Goal: Task Accomplishment & Management: Manage account settings

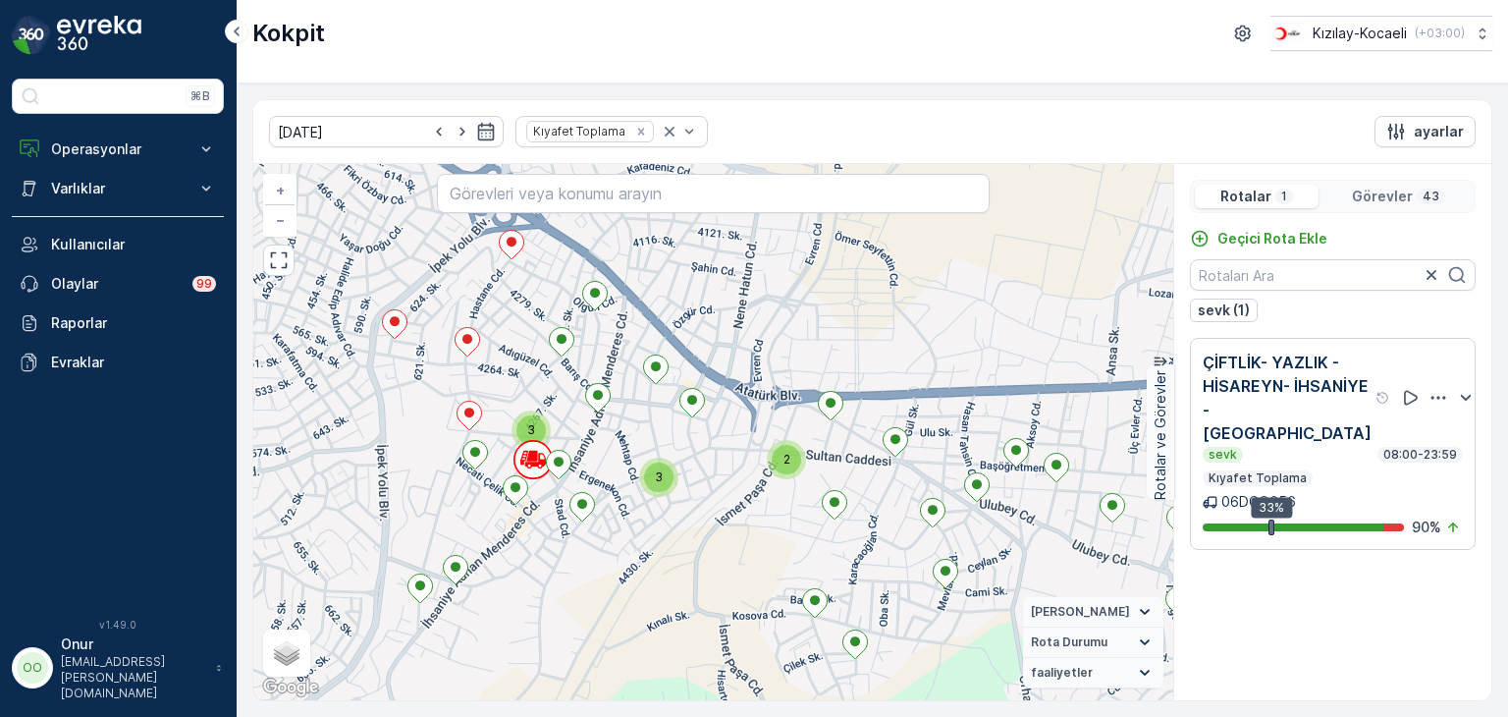
click at [1392, 192] on p "Görevler" at bounding box center [1382, 197] width 61 height 20
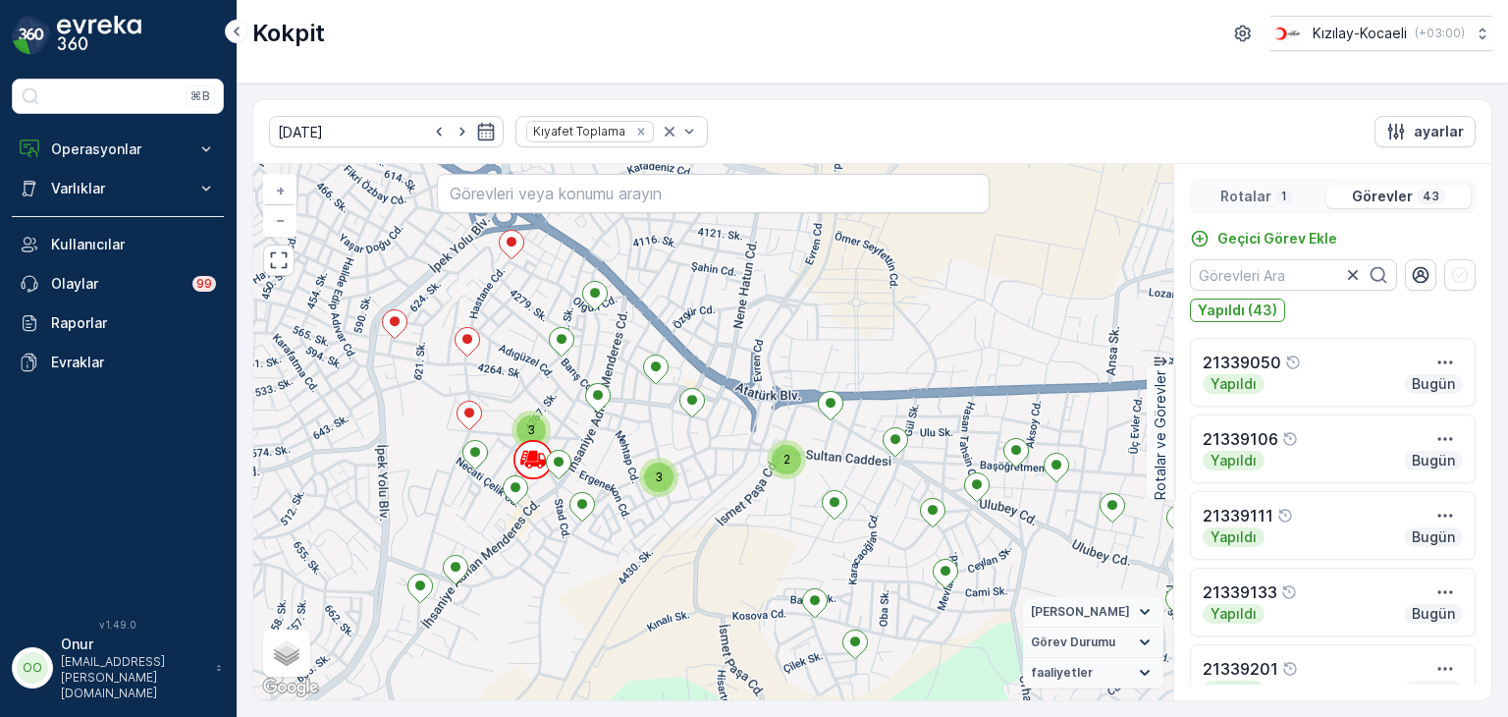
click at [1228, 190] on p "Rotalar" at bounding box center [1246, 197] width 51 height 20
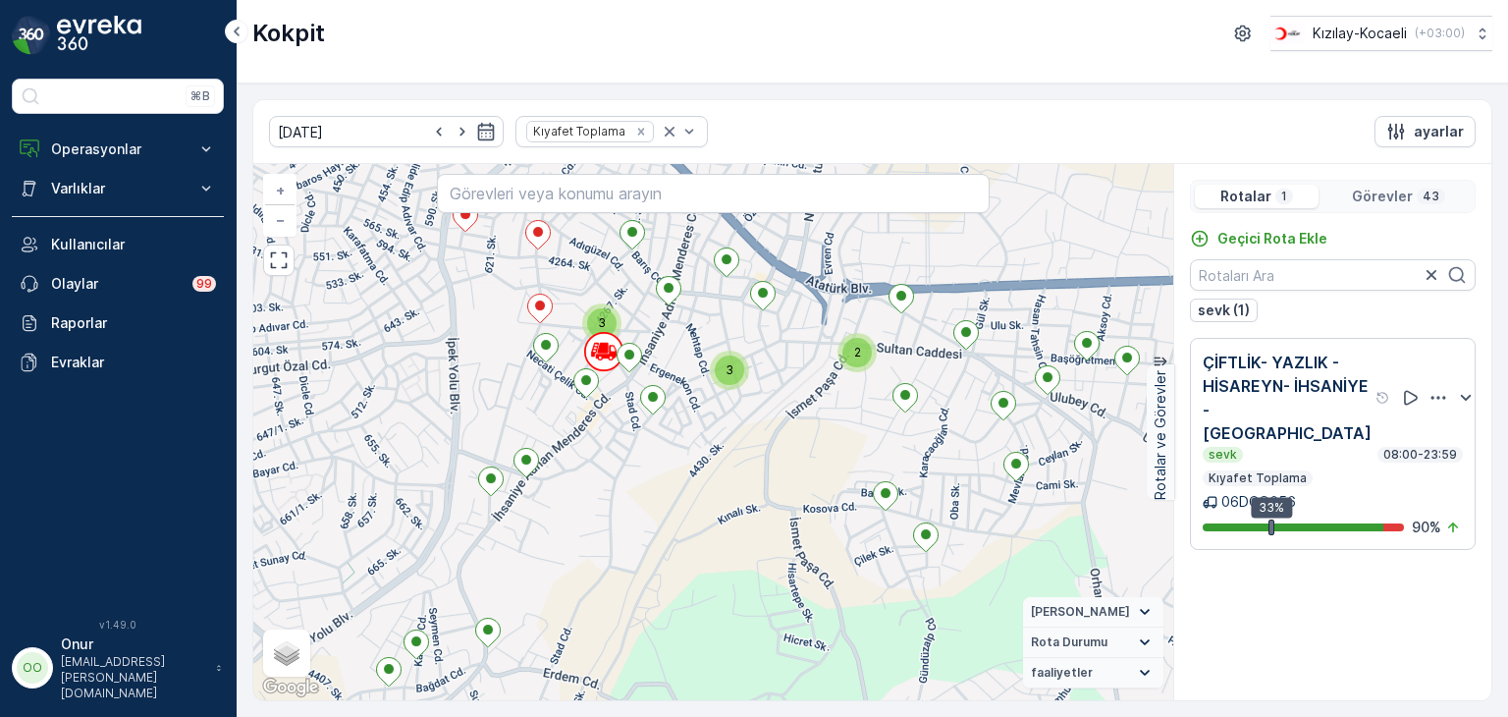
drag, startPoint x: 586, startPoint y: 353, endPoint x: 572, endPoint y: 479, distance: 127.5
click at [572, 479] on div "3 3 3 2 21339143 + − Uydu Yol haritası Arazi Karışık Leaflet Klavye kısayolları…" at bounding box center [713, 432] width 920 height 536
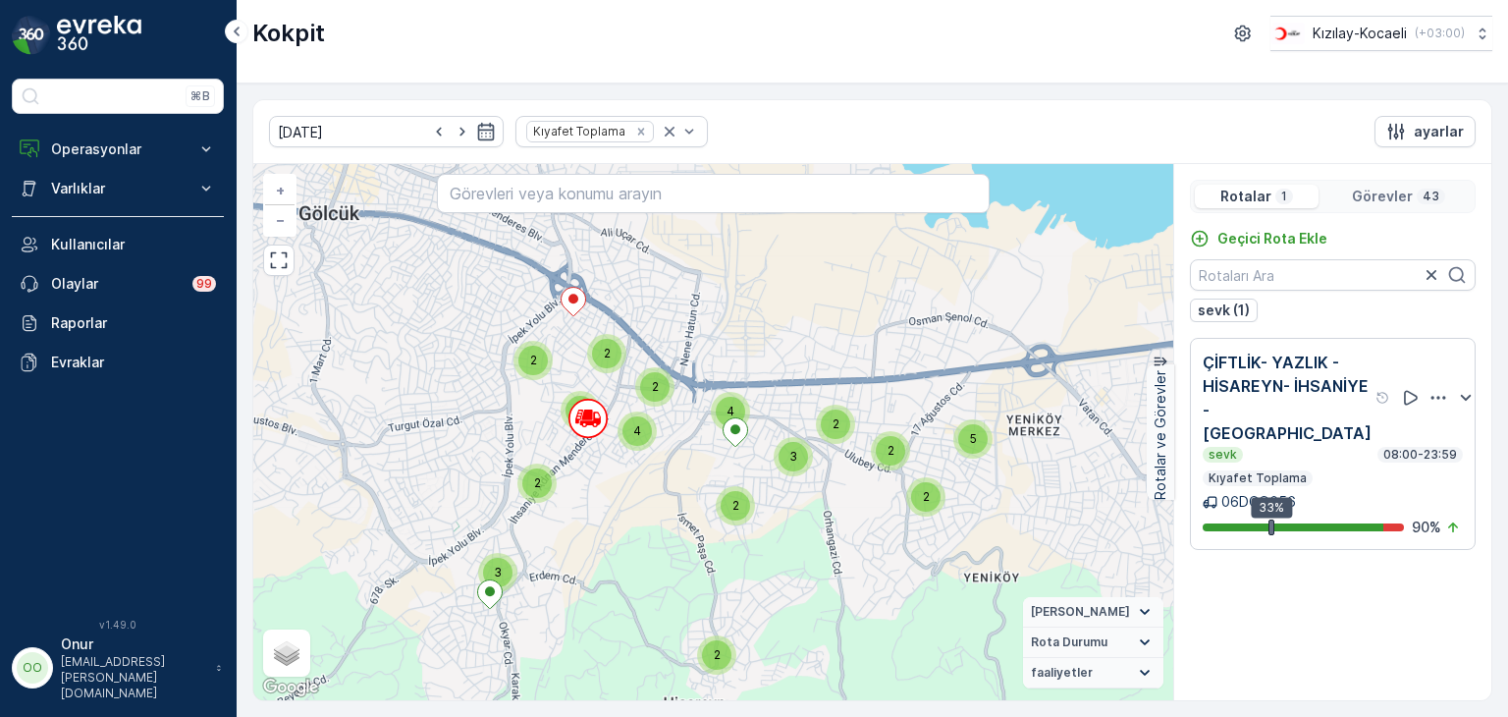
click at [1400, 196] on p "Görevler" at bounding box center [1382, 197] width 61 height 20
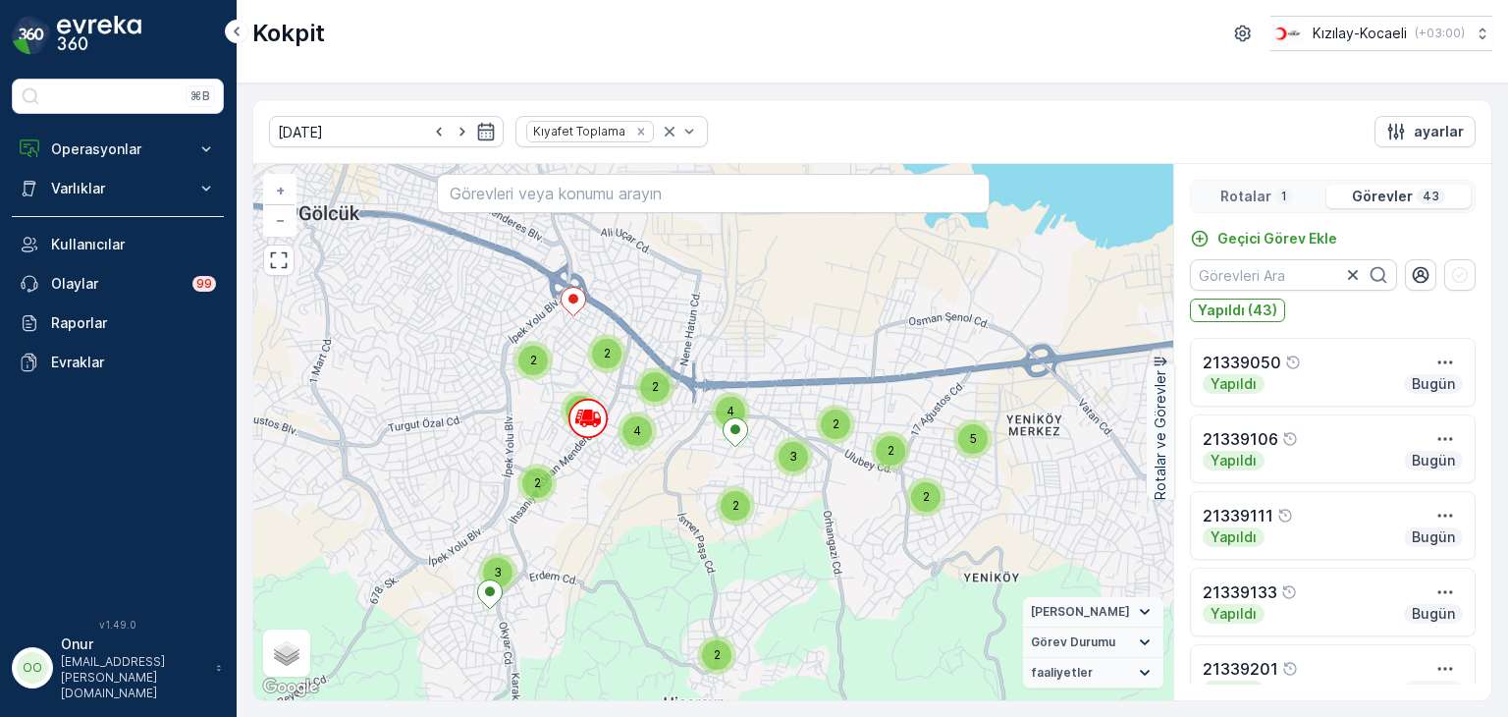
click at [1280, 199] on p "1" at bounding box center [1285, 197] width 10 height 16
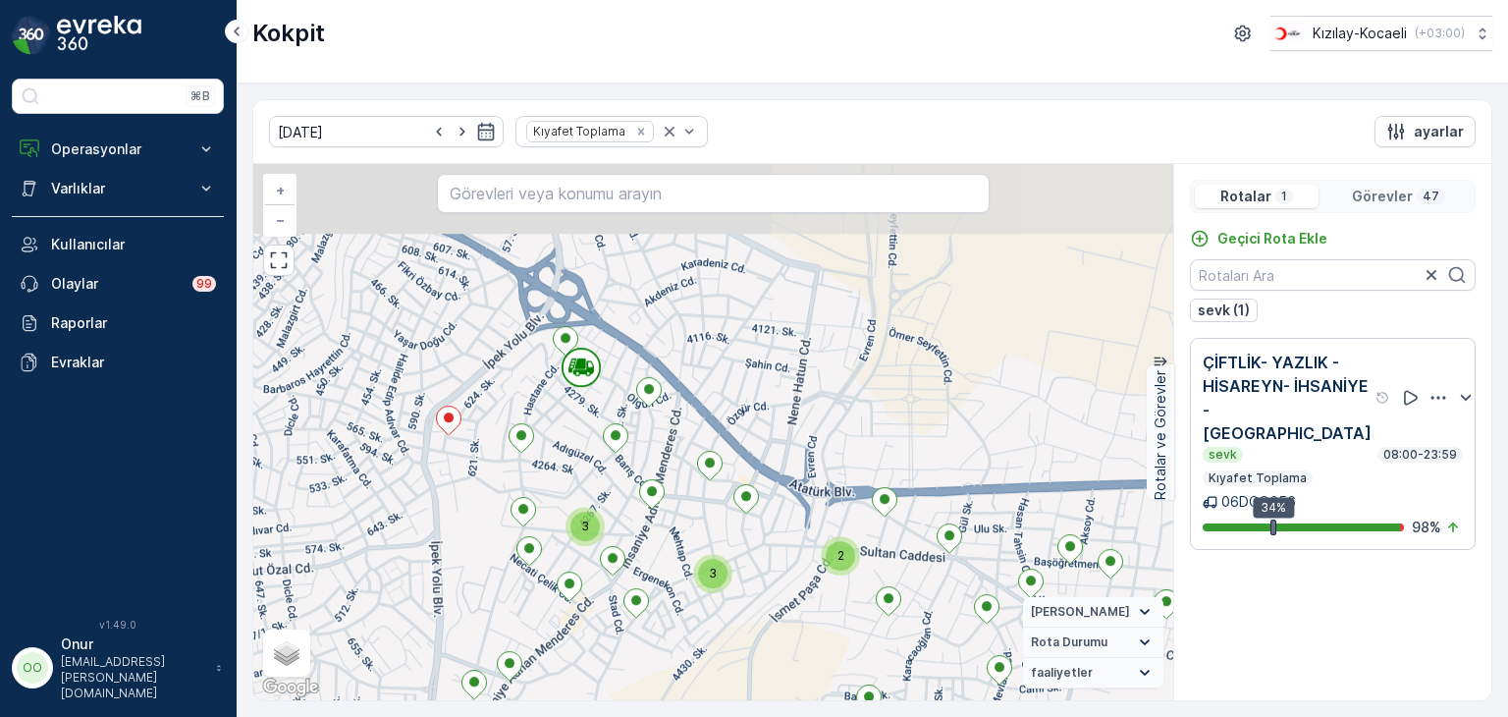
drag, startPoint x: 582, startPoint y: 261, endPoint x: 581, endPoint y: 485, distance: 223.9
click at [581, 485] on div "3 3 3 2 + − Uydu Yol haritası Arazi Karışık Leaflet Klavye kısayolları Harita V…" at bounding box center [713, 432] width 920 height 536
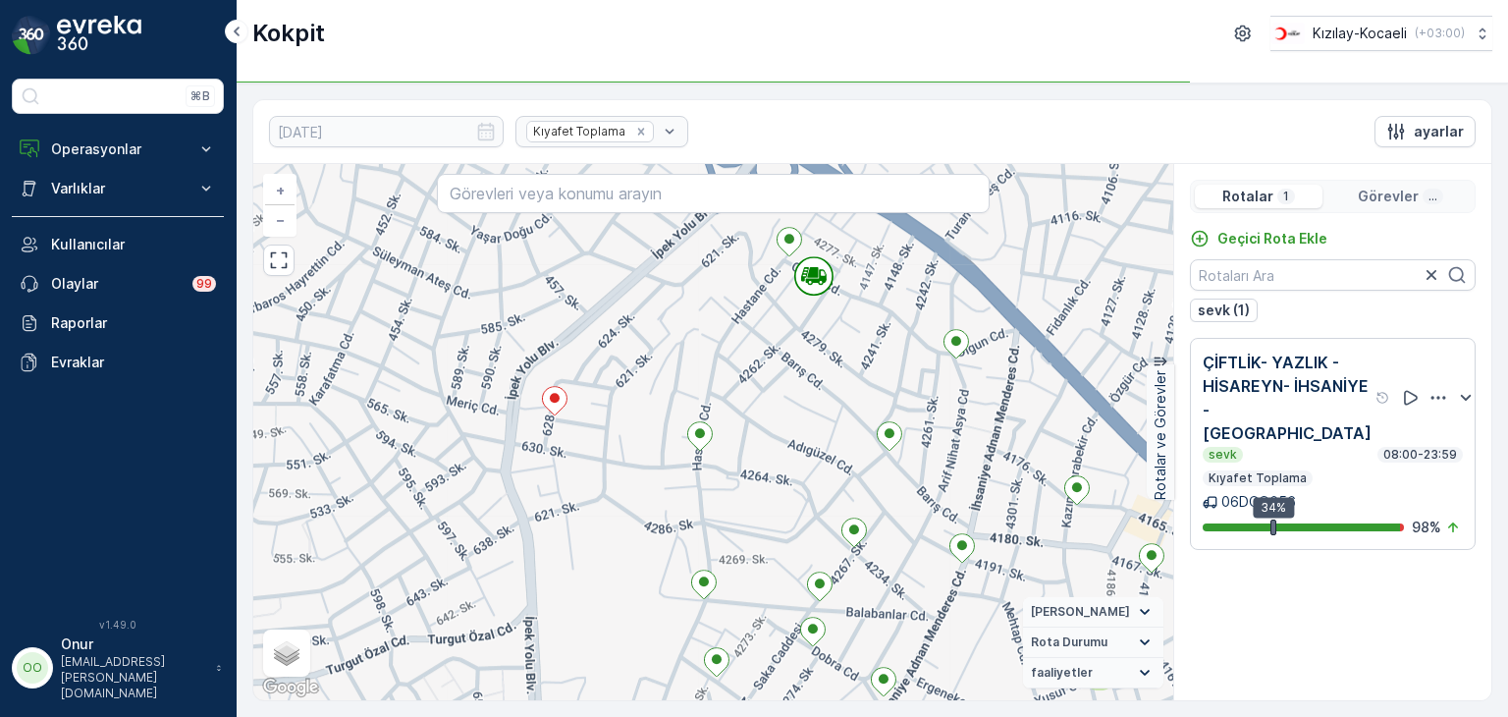
drag, startPoint x: 558, startPoint y: 380, endPoint x: 682, endPoint y: 352, distance: 127.0
click at [682, 352] on div "2 + − Uydu Yol haritası Arazi Karışık Leaflet Klavye kısayolları Harita Veriler…" at bounding box center [713, 432] width 920 height 536
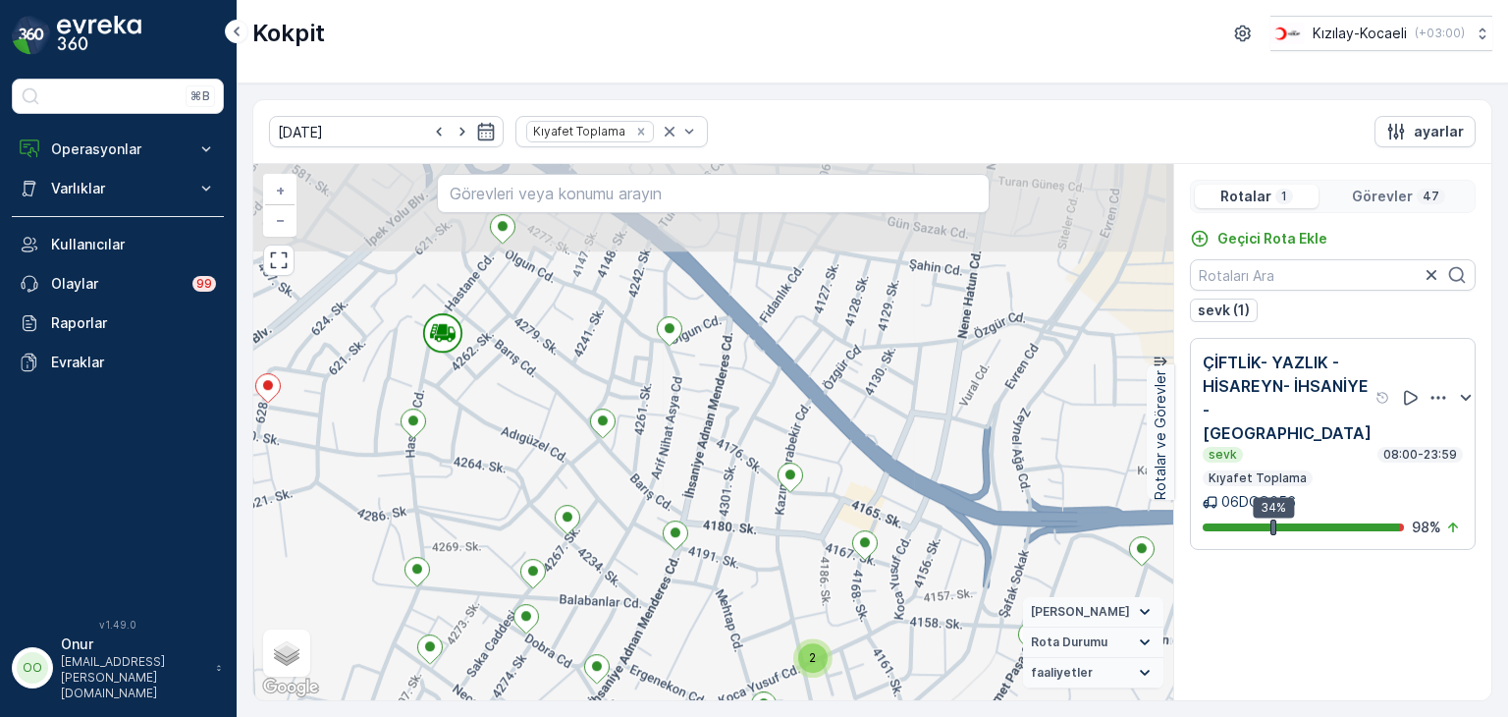
drag, startPoint x: 744, startPoint y: 461, endPoint x: 744, endPoint y: 602, distance: 141.4
click at [744, 602] on div "2 + − Uydu Yol haritası Arazi Karışık Leaflet Klavye kısayolları Harita Veriler…" at bounding box center [713, 432] width 920 height 536
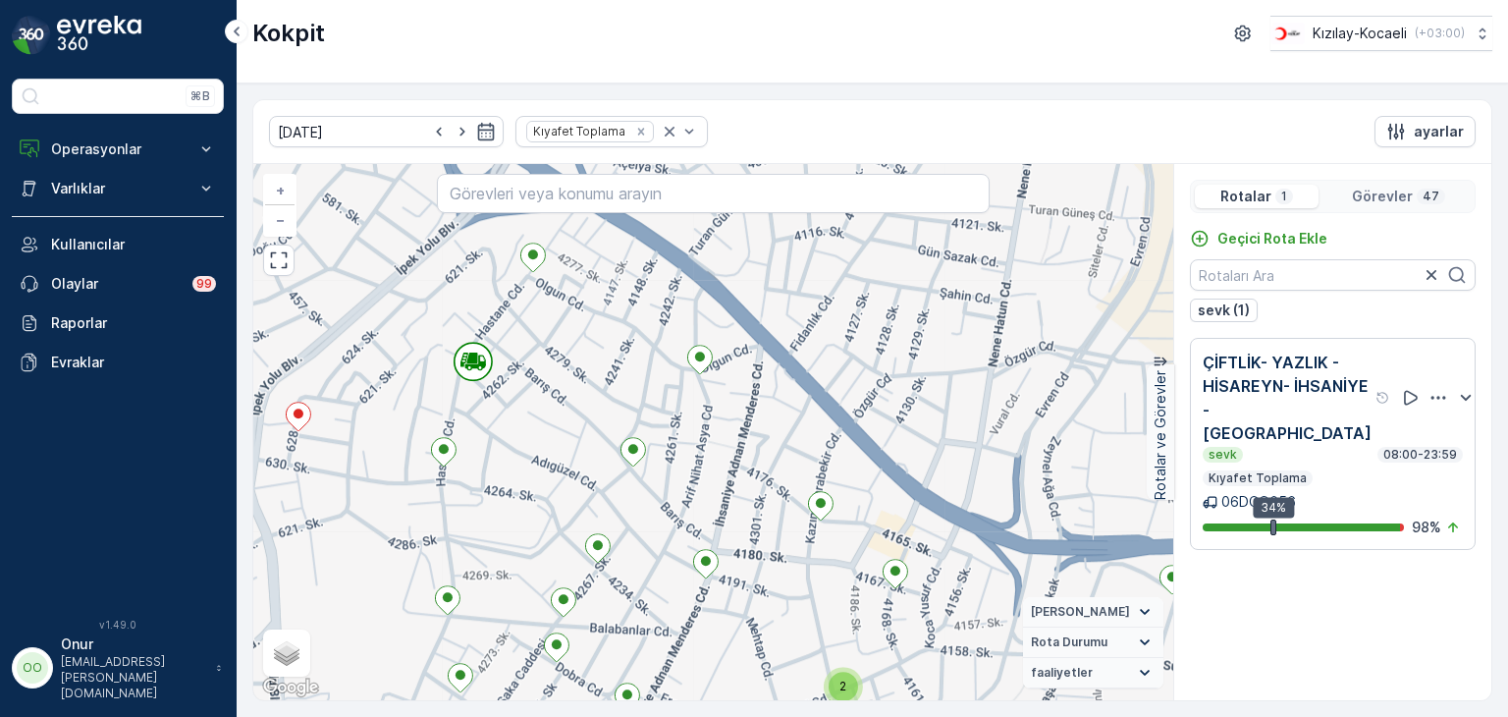
drag, startPoint x: 557, startPoint y: 419, endPoint x: 629, endPoint y: 511, distance: 116.7
click at [629, 511] on div "2 + − Uydu Yol haritası Arazi Karışık Leaflet Klavye kısayolları Harita Veriler…" at bounding box center [713, 432] width 920 height 536
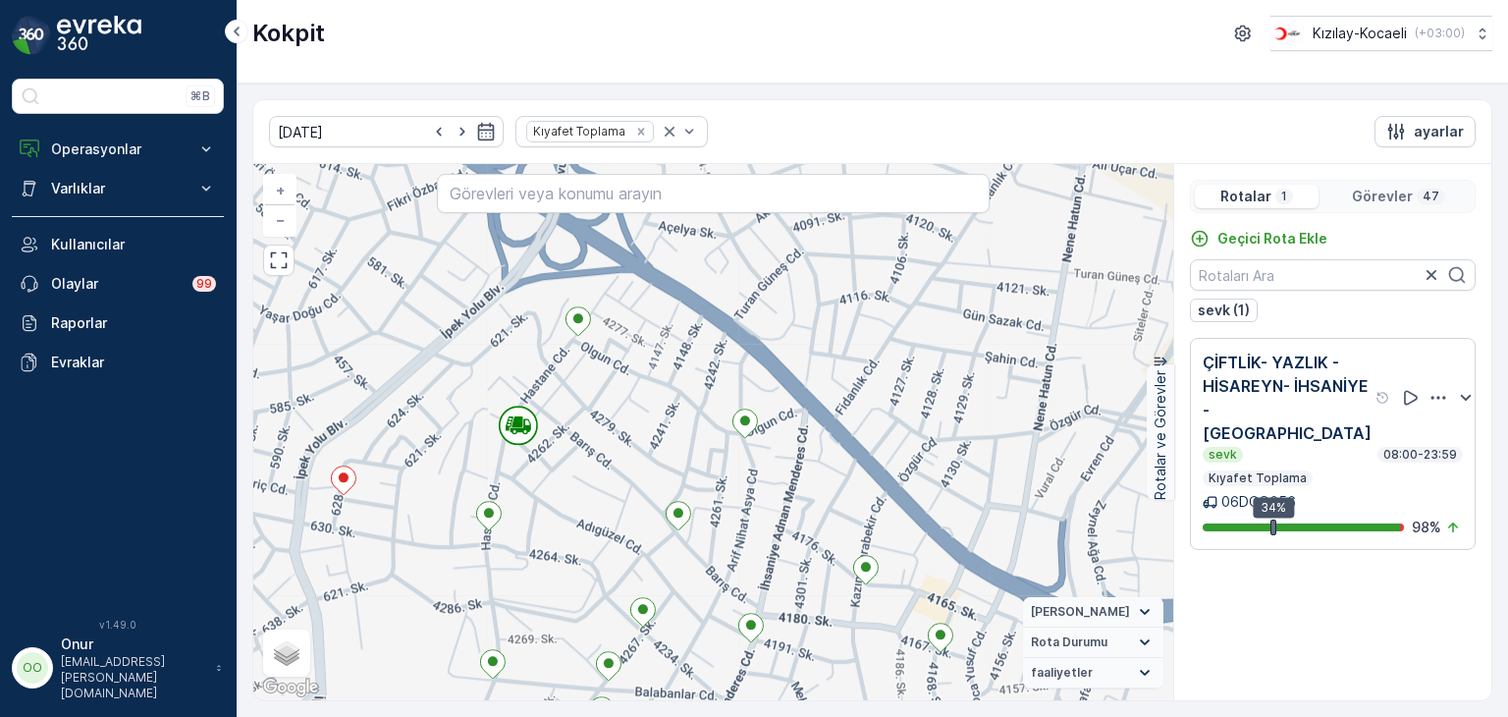
drag, startPoint x: 429, startPoint y: 487, endPoint x: 558, endPoint y: 505, distance: 129.9
click at [558, 505] on div "2 + − Uydu Yol haritası Arazi Karışık Leaflet Klavye kısayolları Harita Veriler…" at bounding box center [713, 432] width 920 height 536
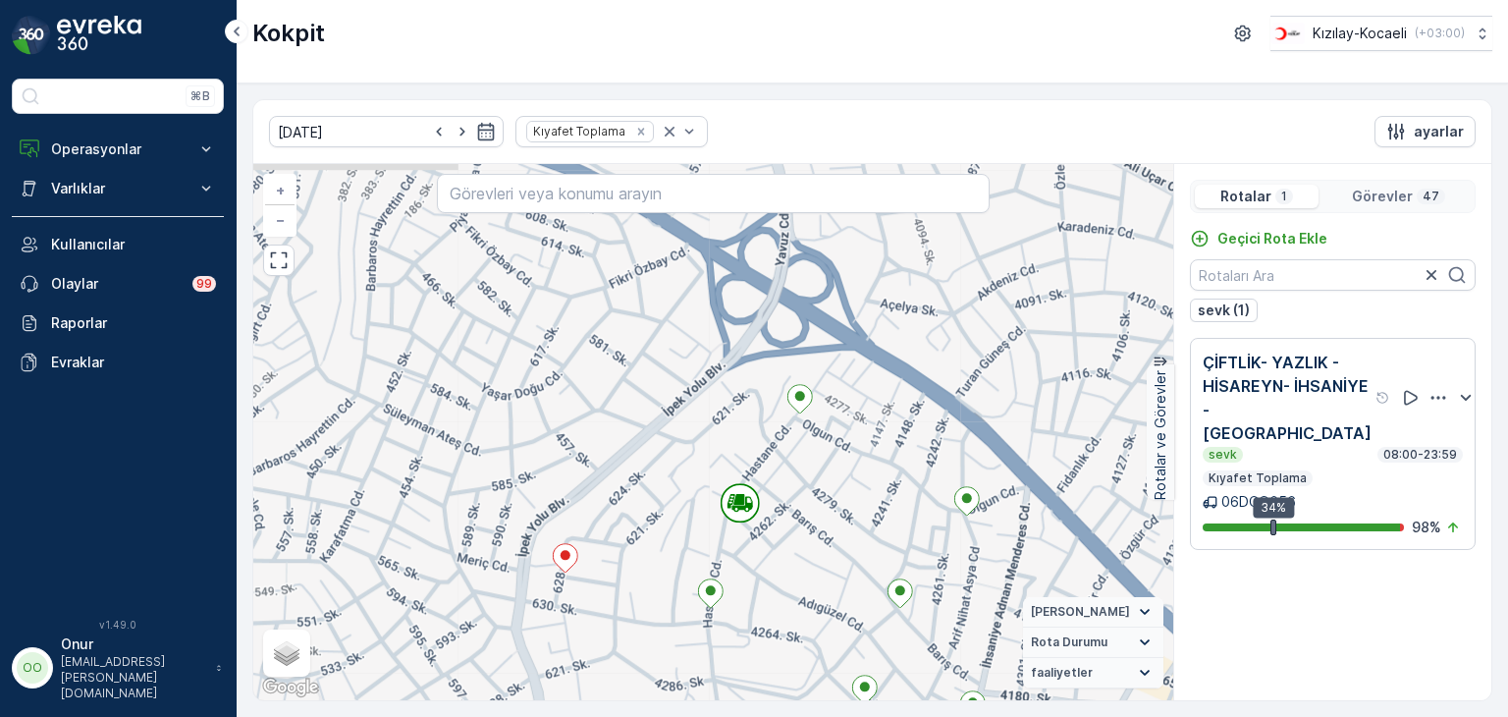
drag, startPoint x: 495, startPoint y: 500, endPoint x: 738, endPoint y: 521, distance: 244.5
click at [738, 521] on div "2 + − Uydu Yol haritası Arazi Karışık Leaflet Klavye kısayolları Harita Veriler…" at bounding box center [713, 432] width 920 height 536
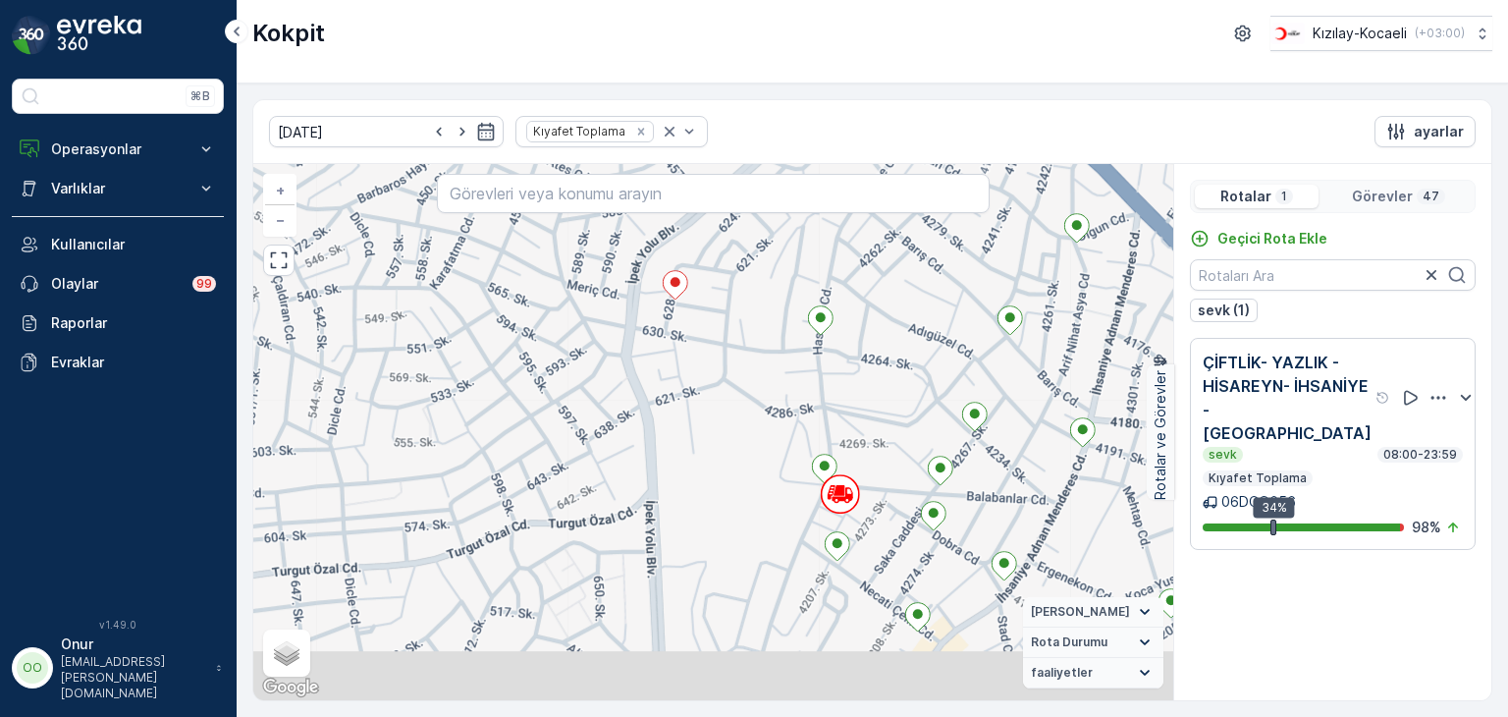
drag, startPoint x: 680, startPoint y: 583, endPoint x: 631, endPoint y: 354, distance: 234.8
click at [631, 354] on div "2 + − Uydu Yol haritası Arazi Karışık Leaflet Klavye kısayolları Harita Veriler…" at bounding box center [713, 432] width 920 height 536
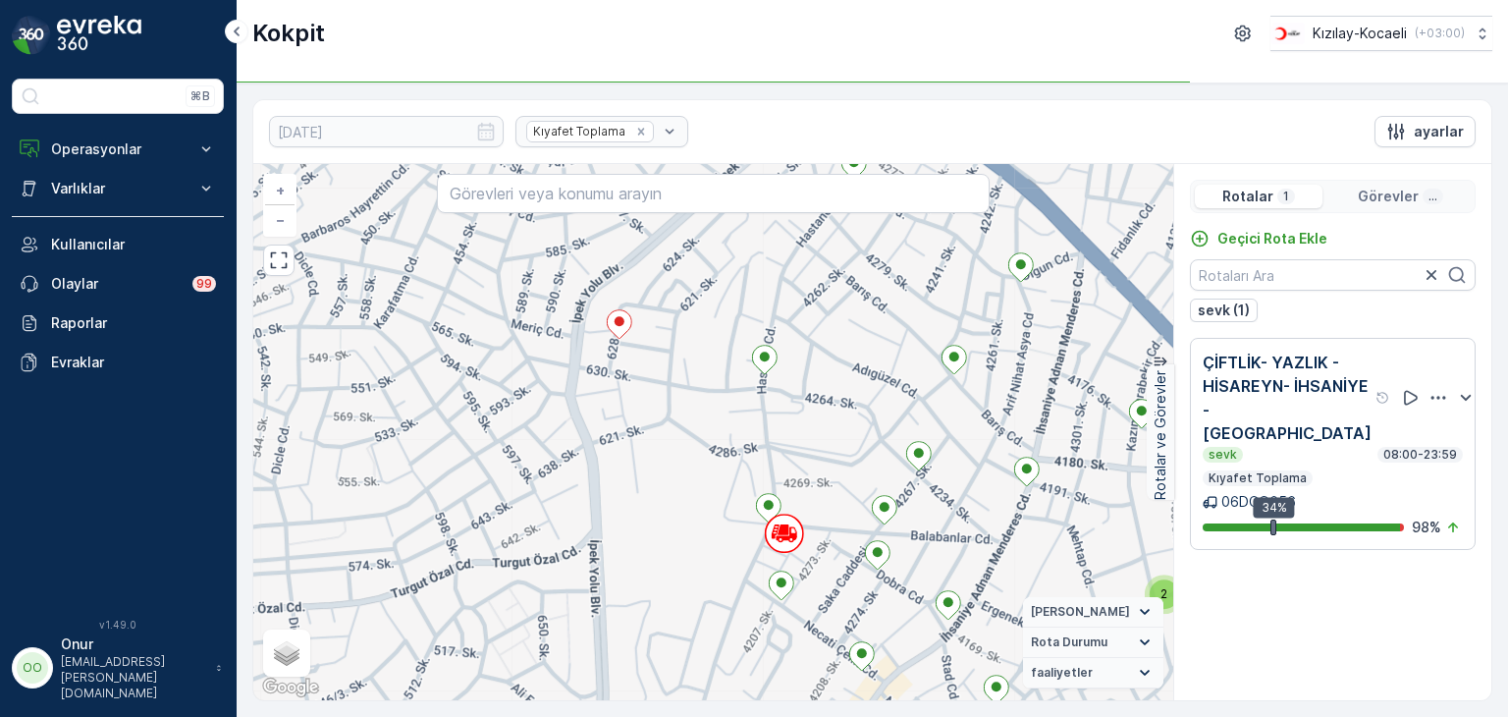
drag, startPoint x: 795, startPoint y: 513, endPoint x: 703, endPoint y: 571, distance: 109.0
click at [703, 571] on div "2 + − Uydu Yol haritası Arazi Karışık Leaflet Klavye kısayolları Harita Veriler…" at bounding box center [713, 432] width 920 height 536
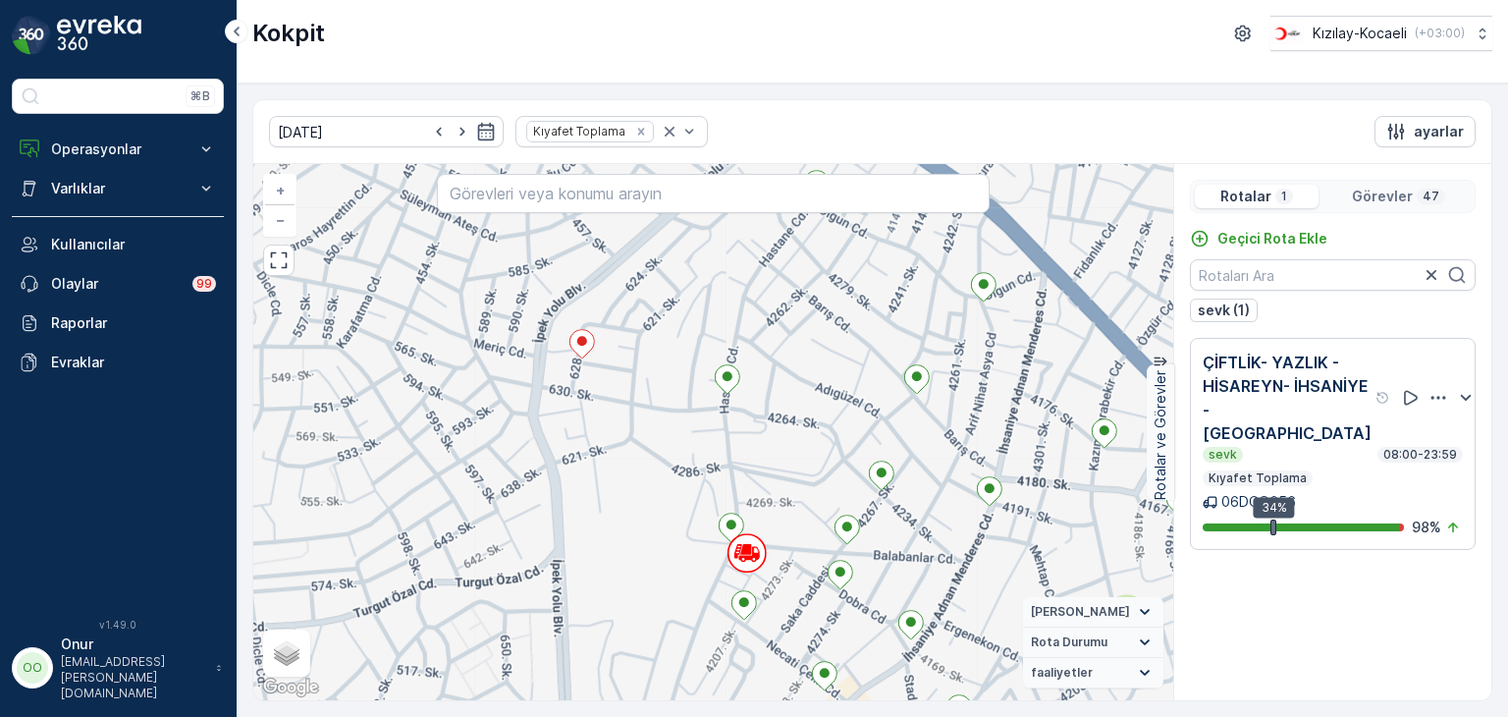
click at [1392, 197] on p "Görevler" at bounding box center [1382, 197] width 61 height 20
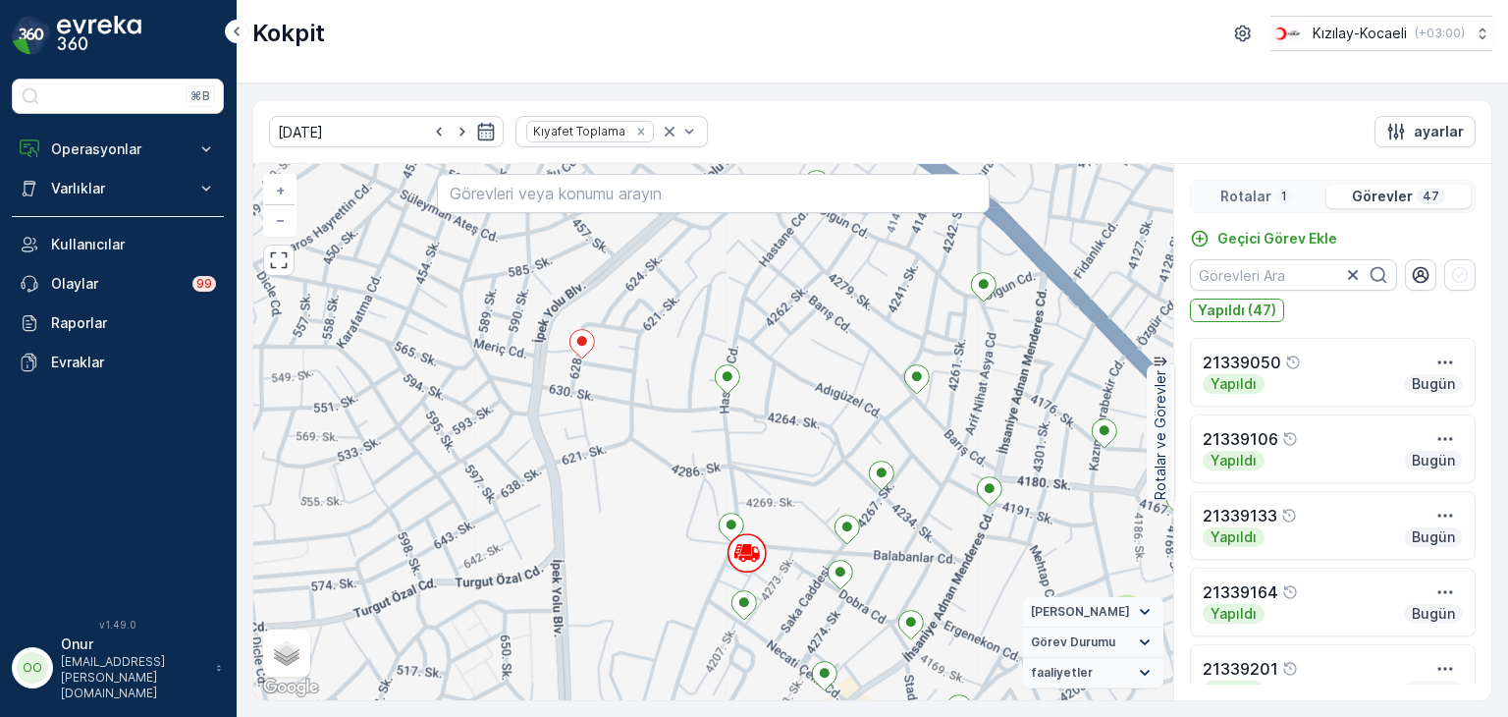
click at [1267, 195] on p "Rotalar" at bounding box center [1246, 197] width 51 height 20
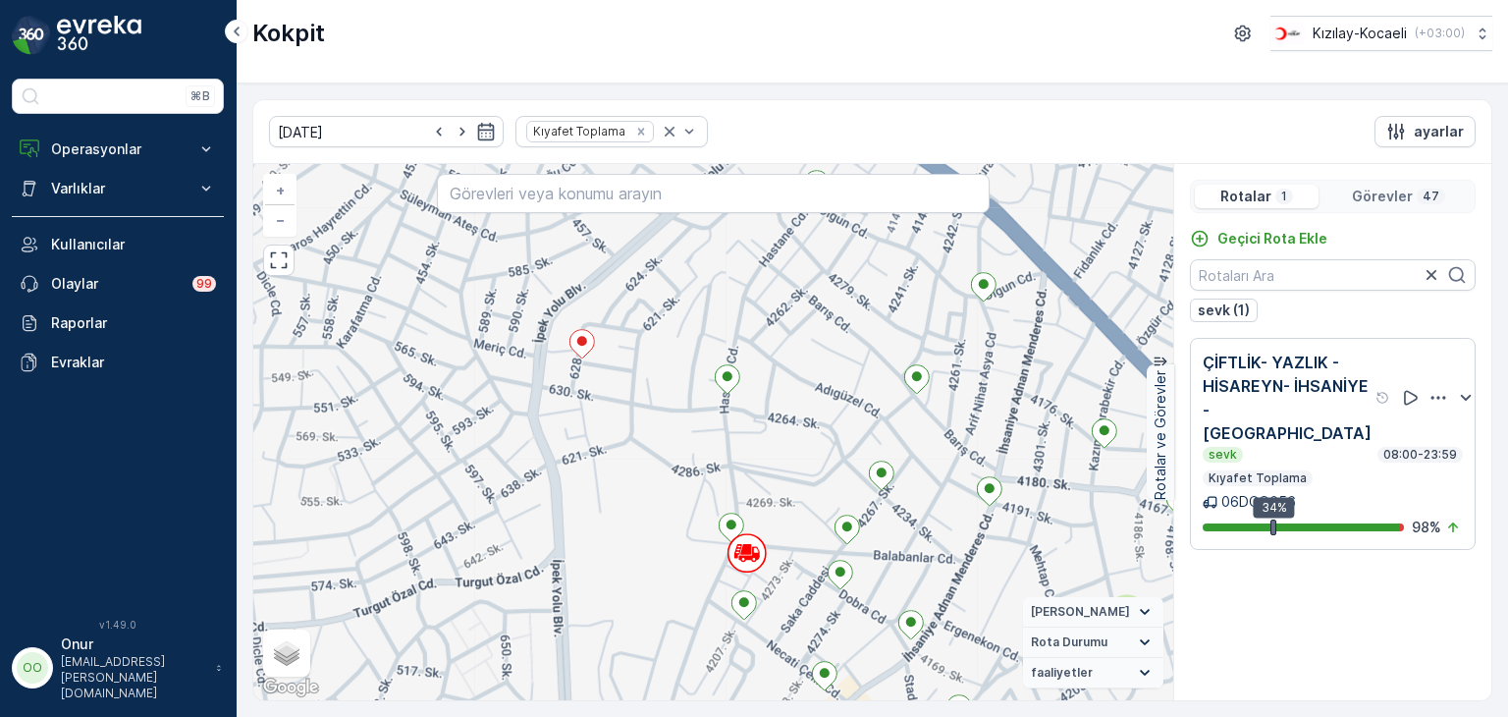
click at [1383, 193] on p "Görevler" at bounding box center [1382, 197] width 61 height 20
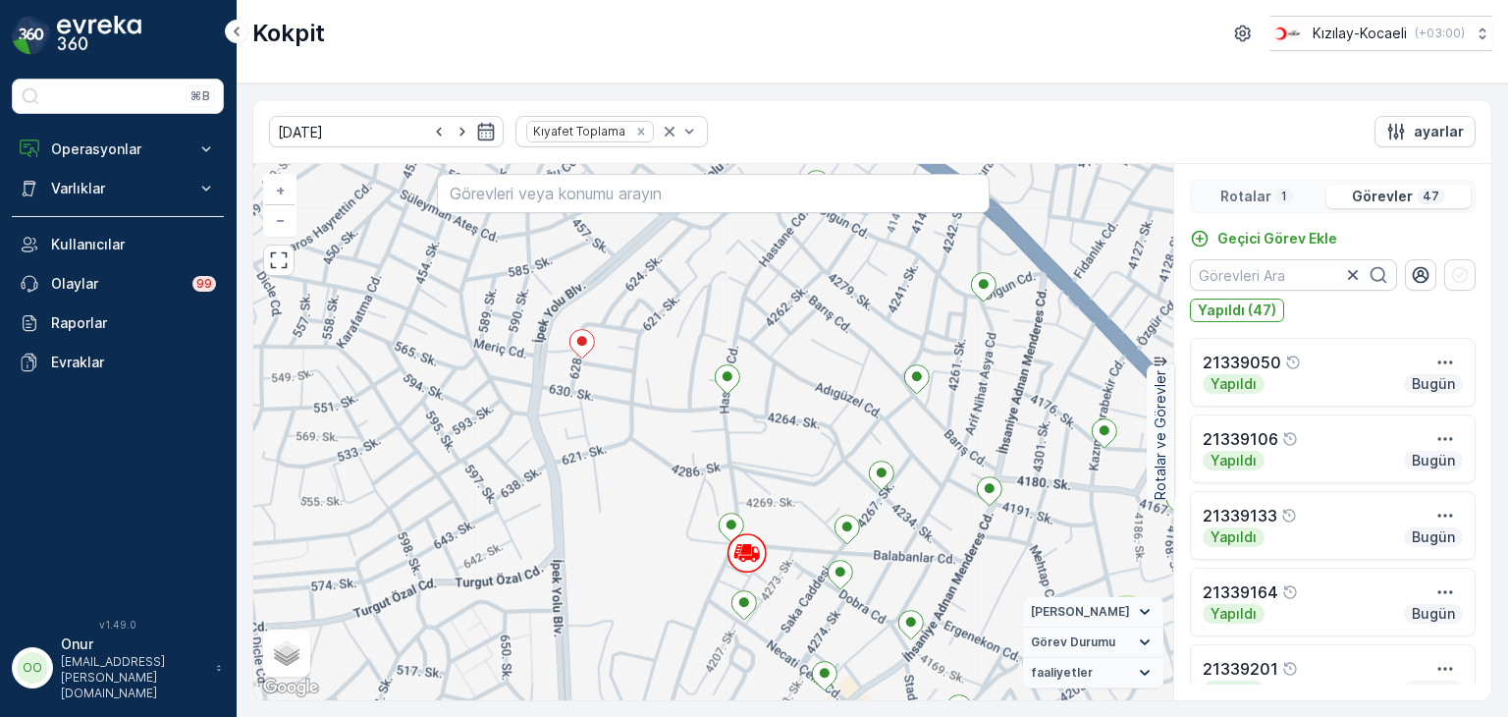
click at [1260, 199] on p "Rotalar" at bounding box center [1246, 197] width 51 height 20
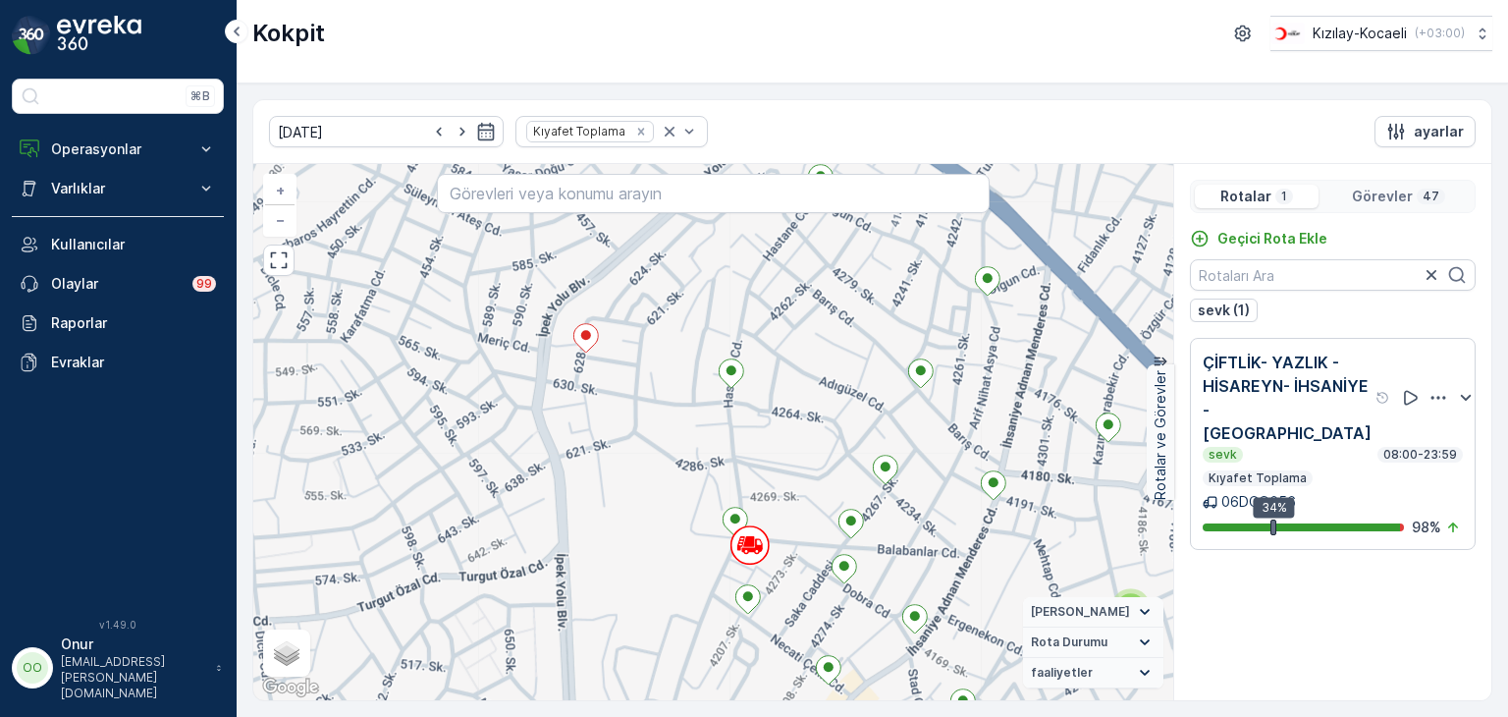
click at [1418, 188] on div "Görevler 47" at bounding box center [1399, 197] width 144 height 24
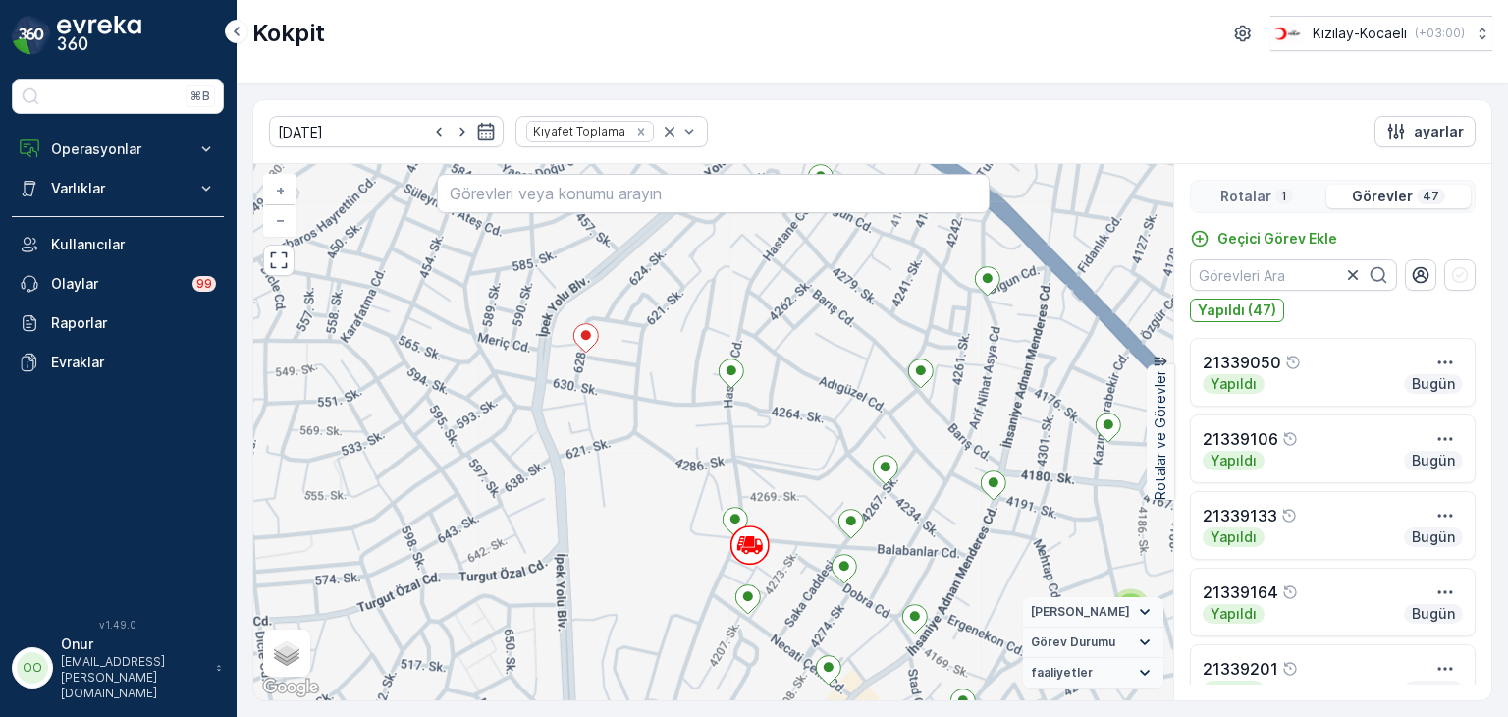
click at [1254, 188] on p "Rotalar" at bounding box center [1246, 197] width 51 height 20
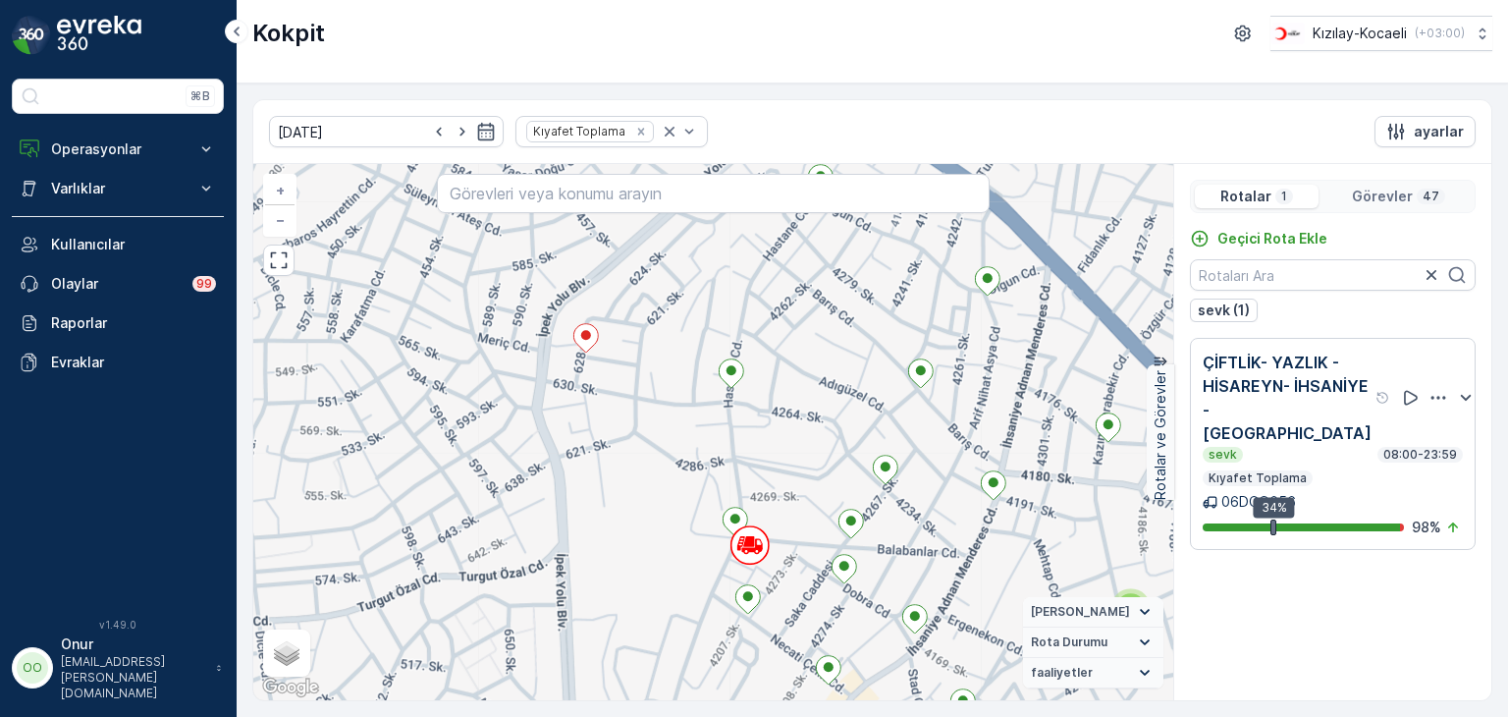
click at [1273, 398] on p "ÇİFTLİK- YAZLIK -HİSAREYN- İHSANİYE -[GEOGRAPHIC_DATA]" at bounding box center [1287, 398] width 169 height 94
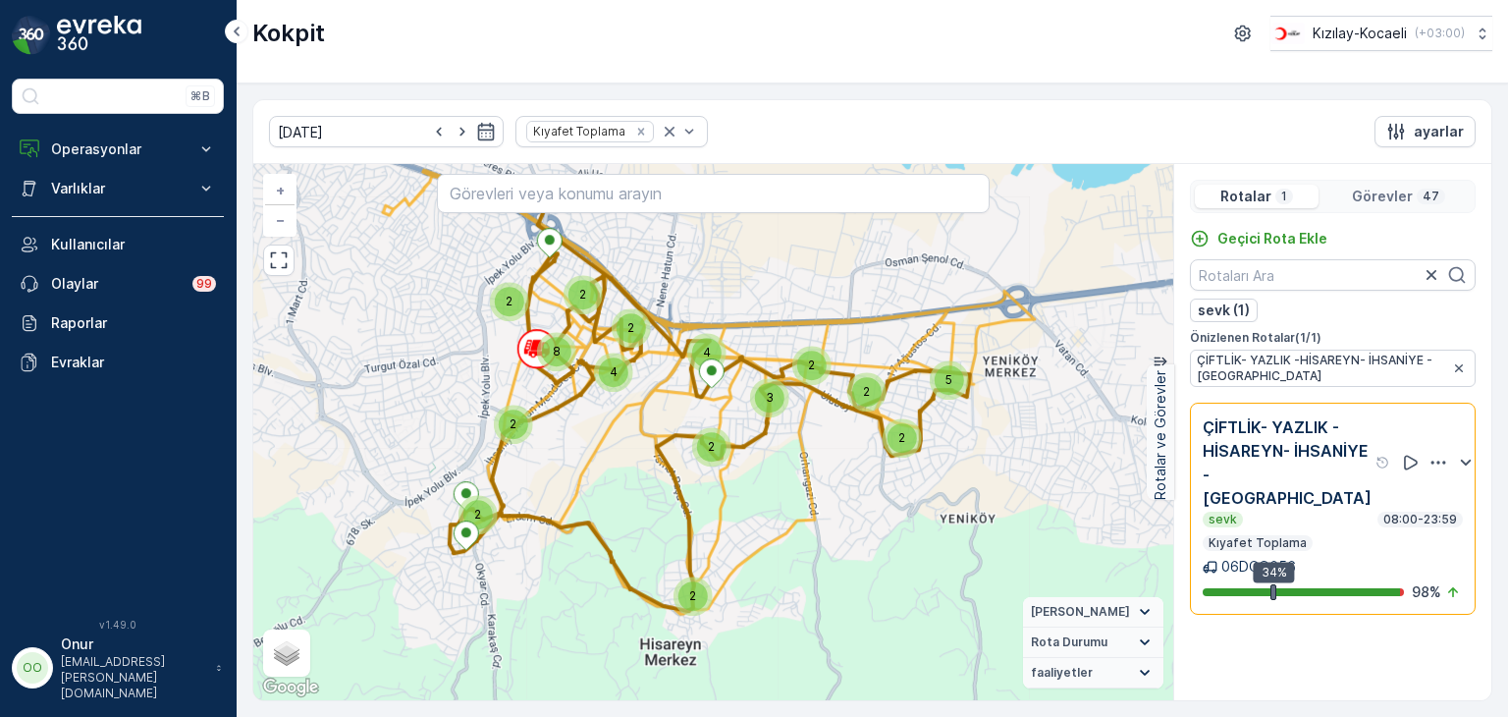
click at [1389, 193] on p "Görevler" at bounding box center [1382, 197] width 61 height 20
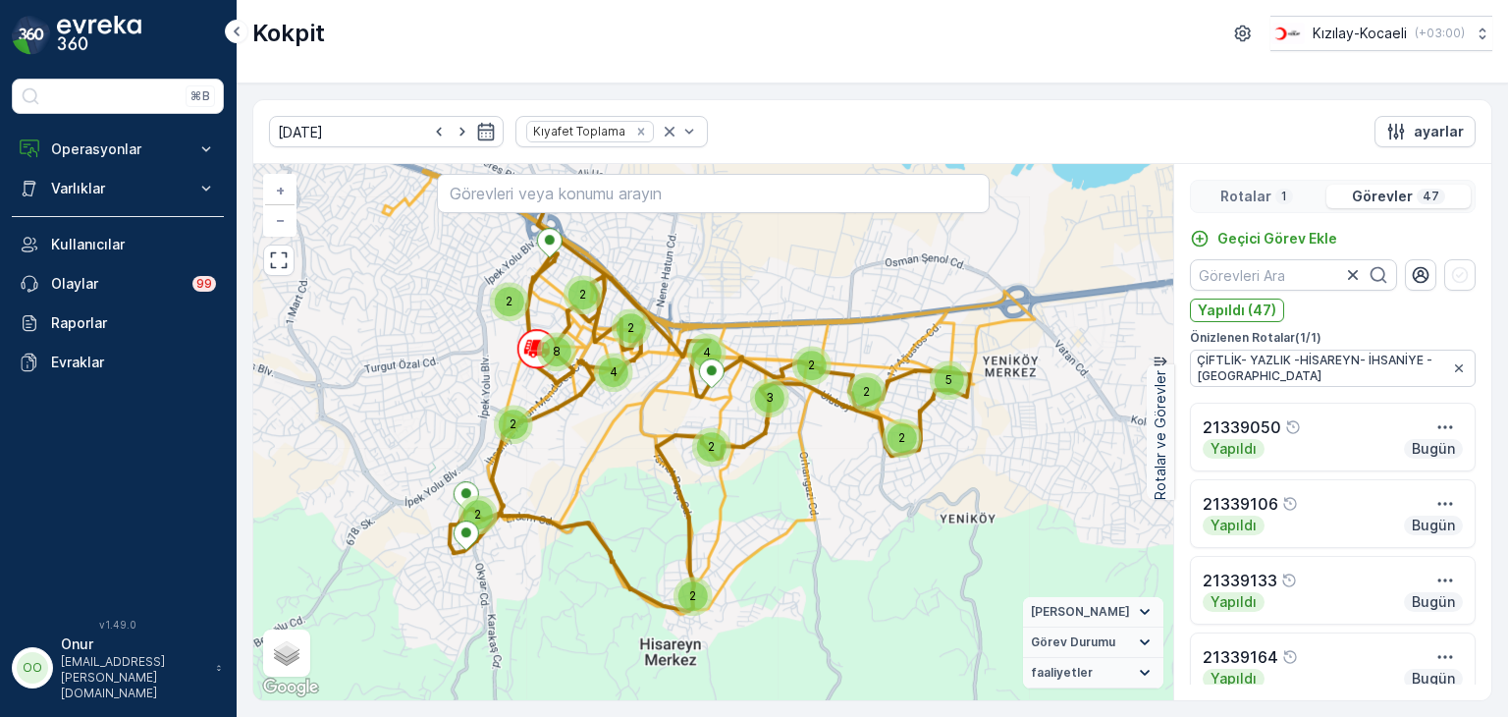
click at [1270, 201] on p "Rotalar" at bounding box center [1246, 197] width 51 height 20
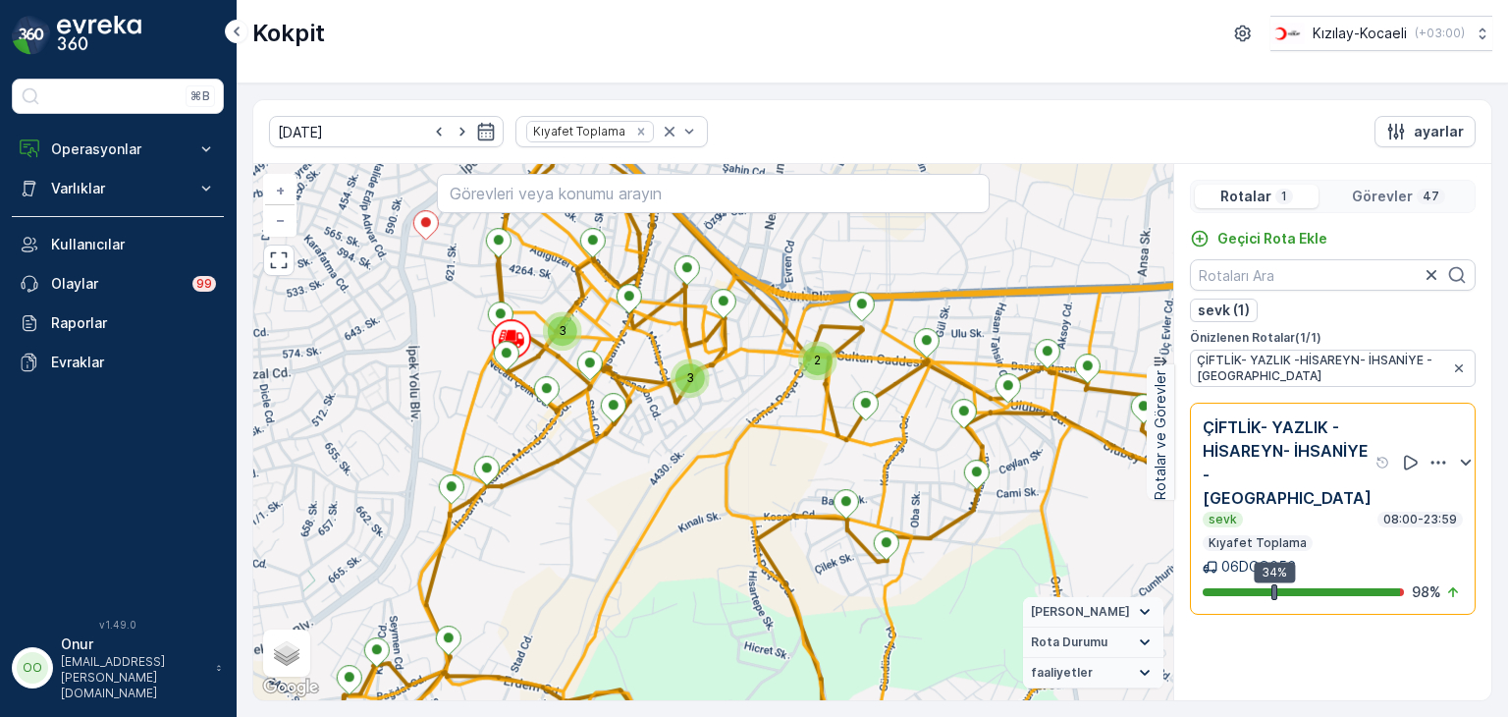
drag, startPoint x: 664, startPoint y: 402, endPoint x: 717, endPoint y: 424, distance: 57.6
click at [717, 424] on div "3 3 3 2 + − Uydu Yol haritası Arazi Karışık Leaflet Klavye kısayolları Harita V…" at bounding box center [713, 432] width 920 height 536
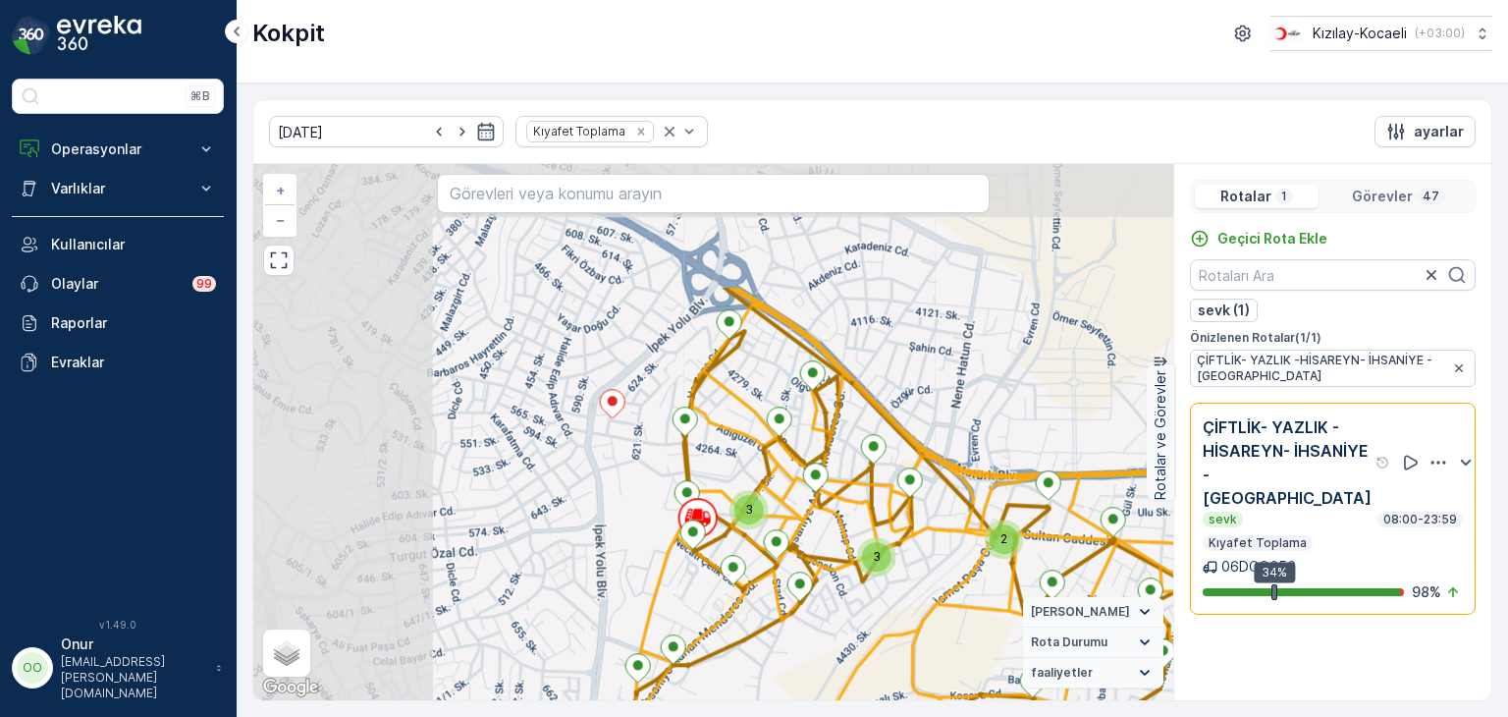
drag, startPoint x: 522, startPoint y: 310, endPoint x: 709, endPoint y: 488, distance: 257.7
click at [709, 488] on div "3 3 3 2 + − Uydu Yol haritası Arazi Karışık Leaflet Klavye kısayolları Harita V…" at bounding box center [713, 432] width 920 height 536
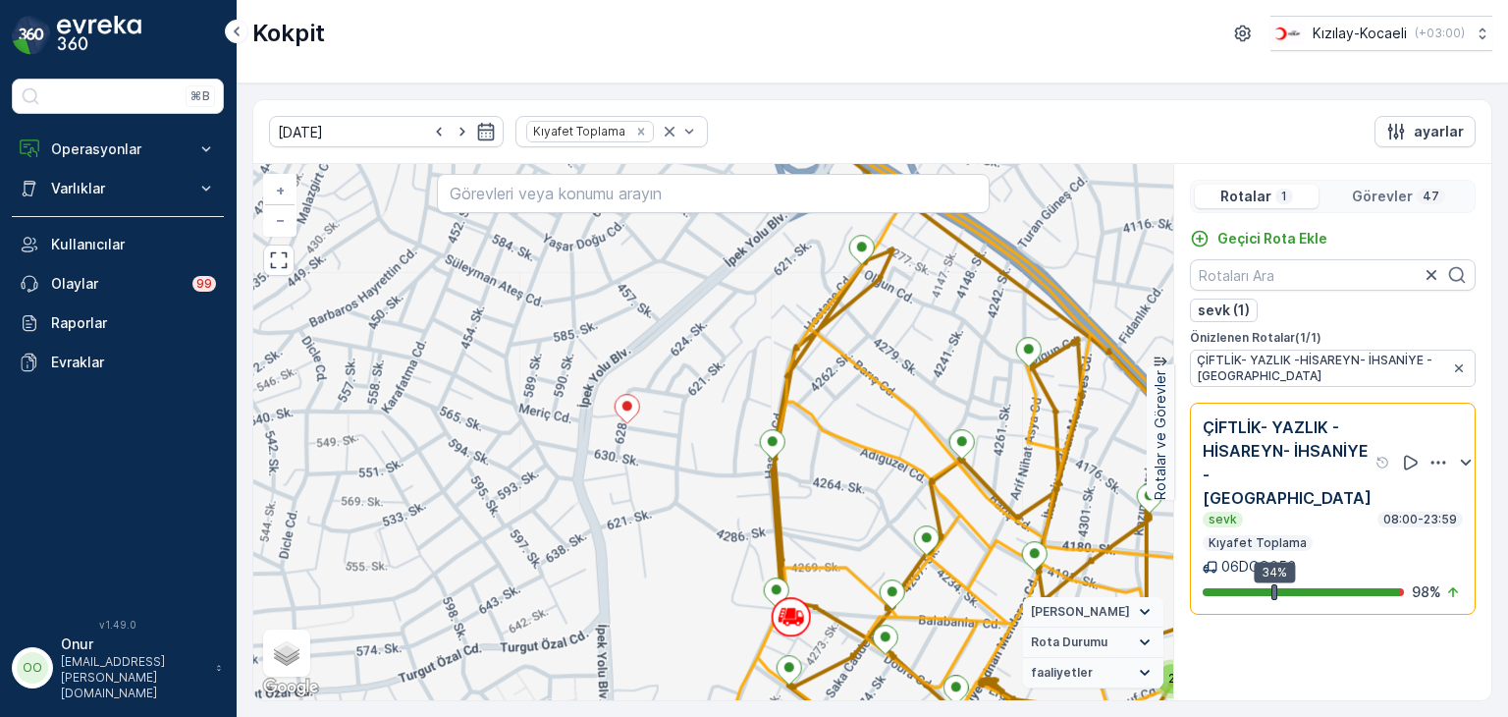
click at [1273, 197] on div "Rotalar 1" at bounding box center [1257, 197] width 124 height 24
click at [1387, 193] on p "Görevler" at bounding box center [1382, 197] width 61 height 20
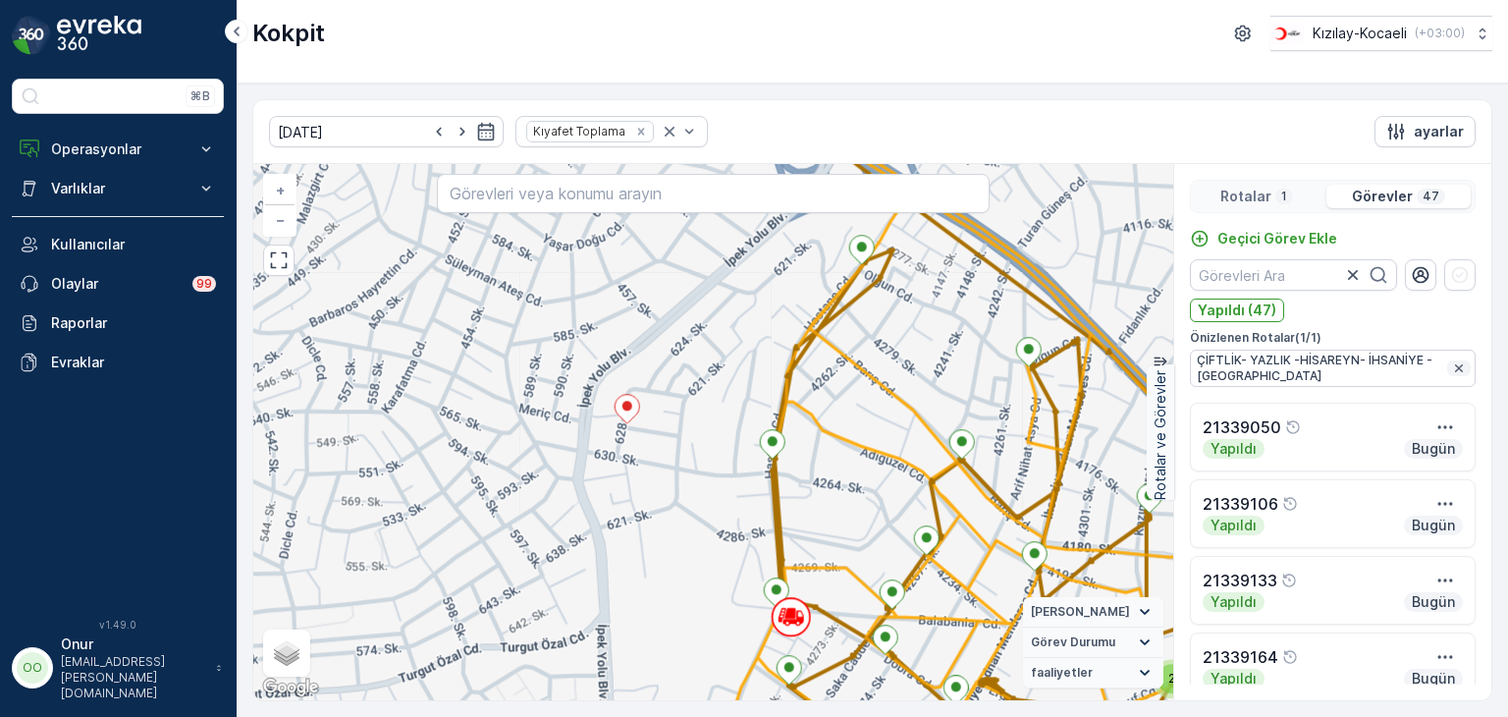
click at [1457, 370] on icon "button" at bounding box center [1459, 368] width 16 height 16
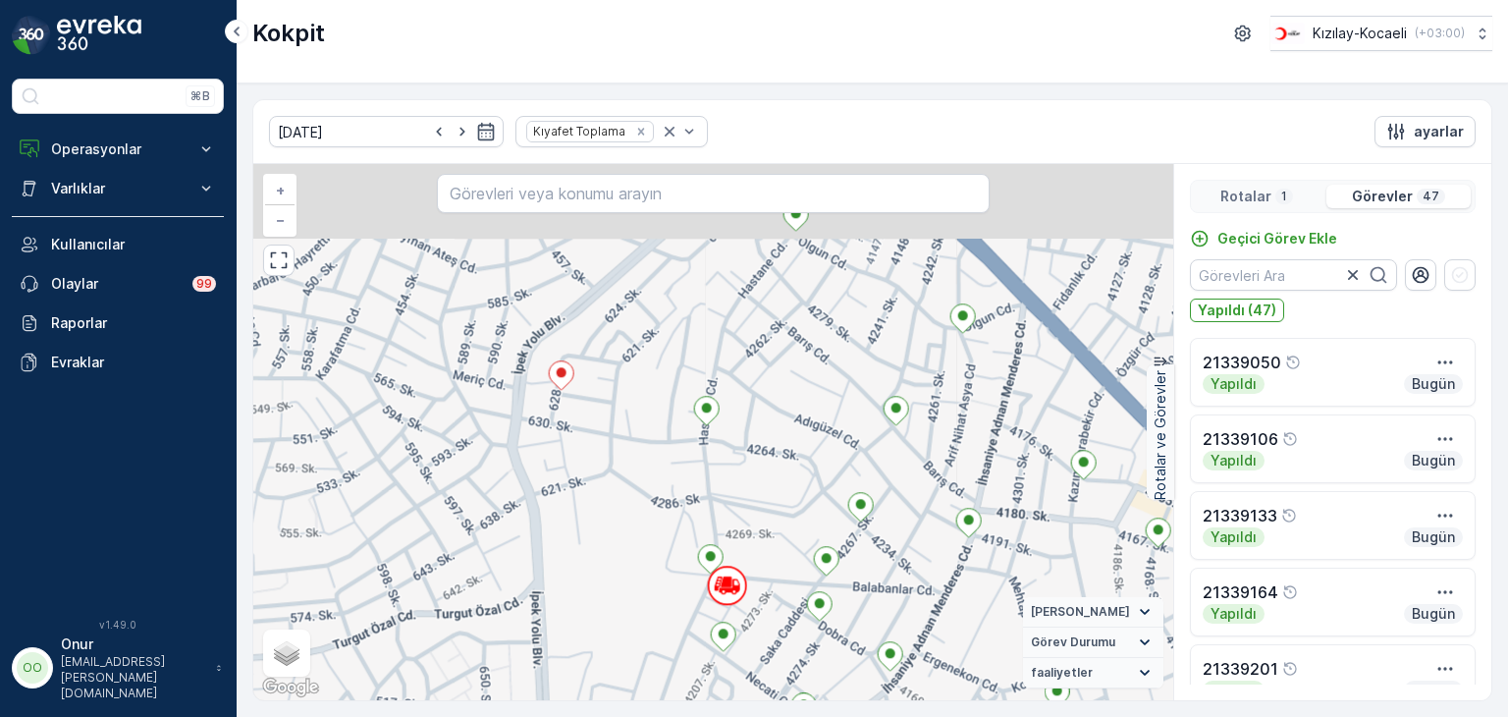
drag, startPoint x: 519, startPoint y: 356, endPoint x: 633, endPoint y: 496, distance: 180.7
click at [633, 496] on div "2 + − Uydu Yol haritası Arazi Karışık Leaflet Klavye kısayolları Harita Veriler…" at bounding box center [713, 432] width 920 height 536
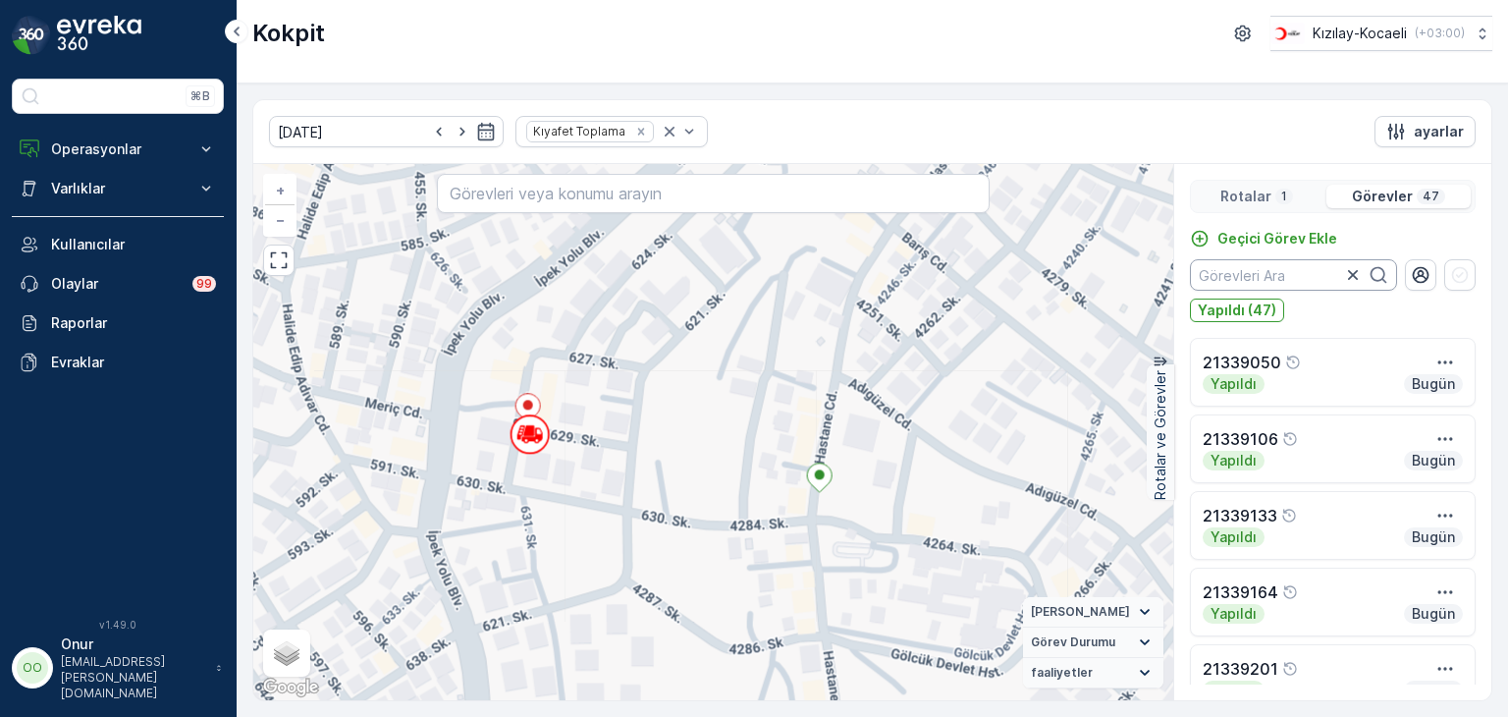
click at [1299, 275] on input "text" at bounding box center [1293, 274] width 207 height 31
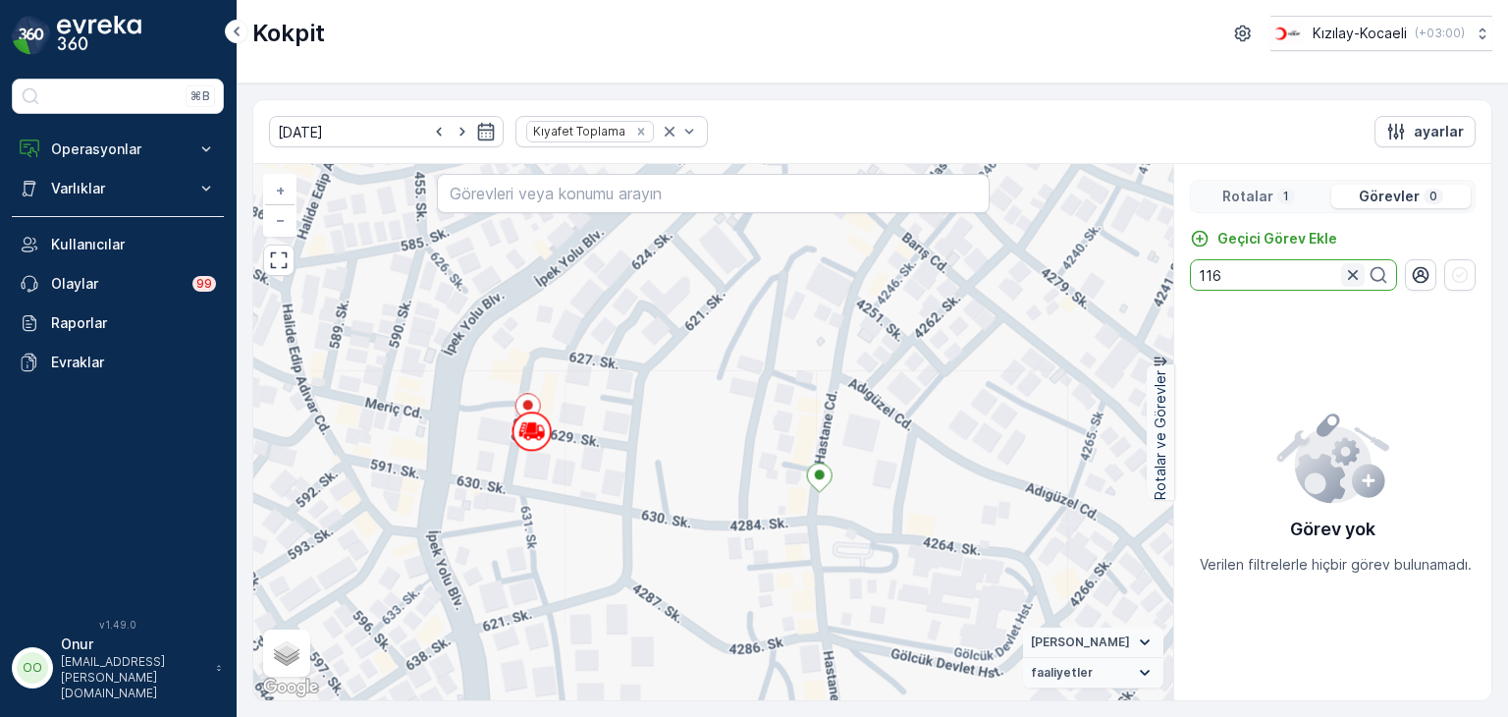
type input "116"
click at [1359, 283] on icon "button" at bounding box center [1353, 275] width 20 height 20
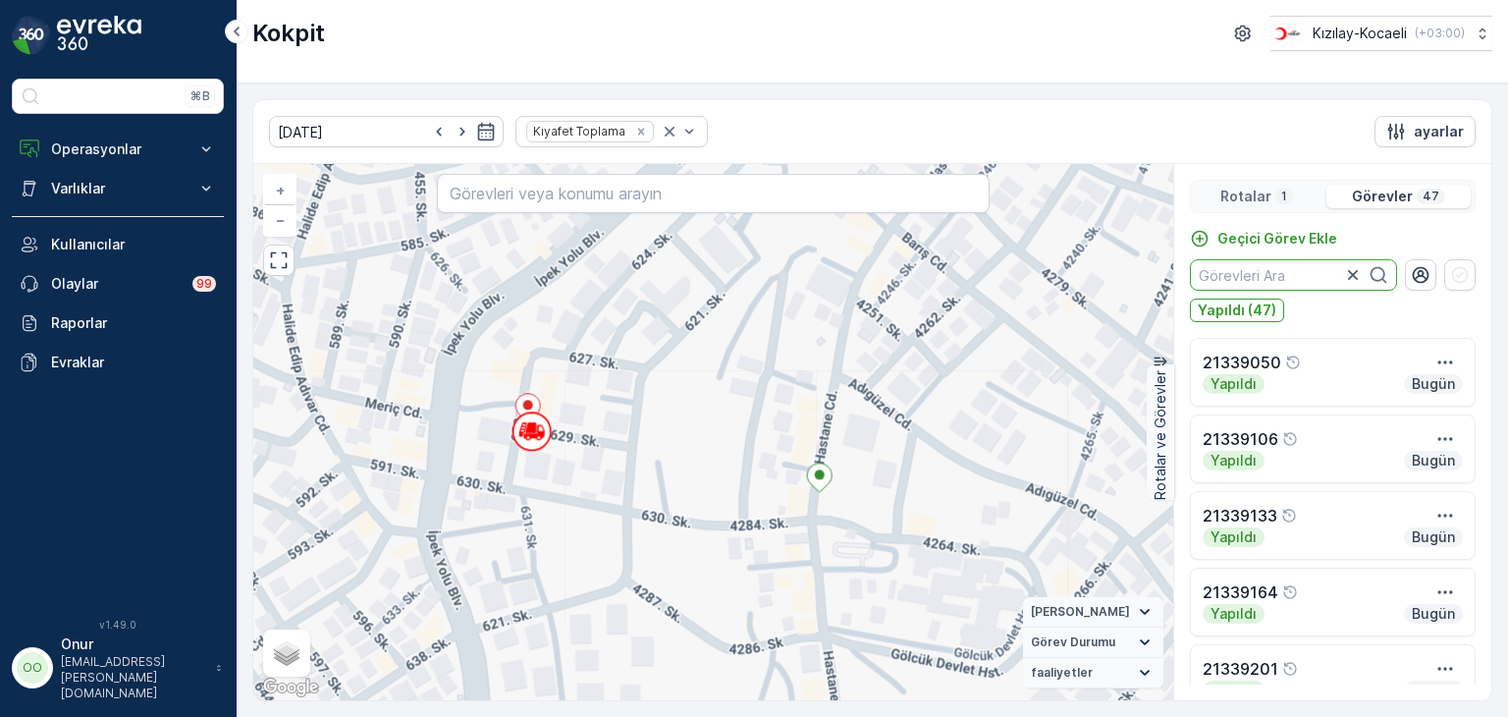
click at [1379, 197] on p "Görevler" at bounding box center [1382, 197] width 61 height 20
click at [1261, 272] on input "text" at bounding box center [1293, 274] width 207 height 31
type input "116"
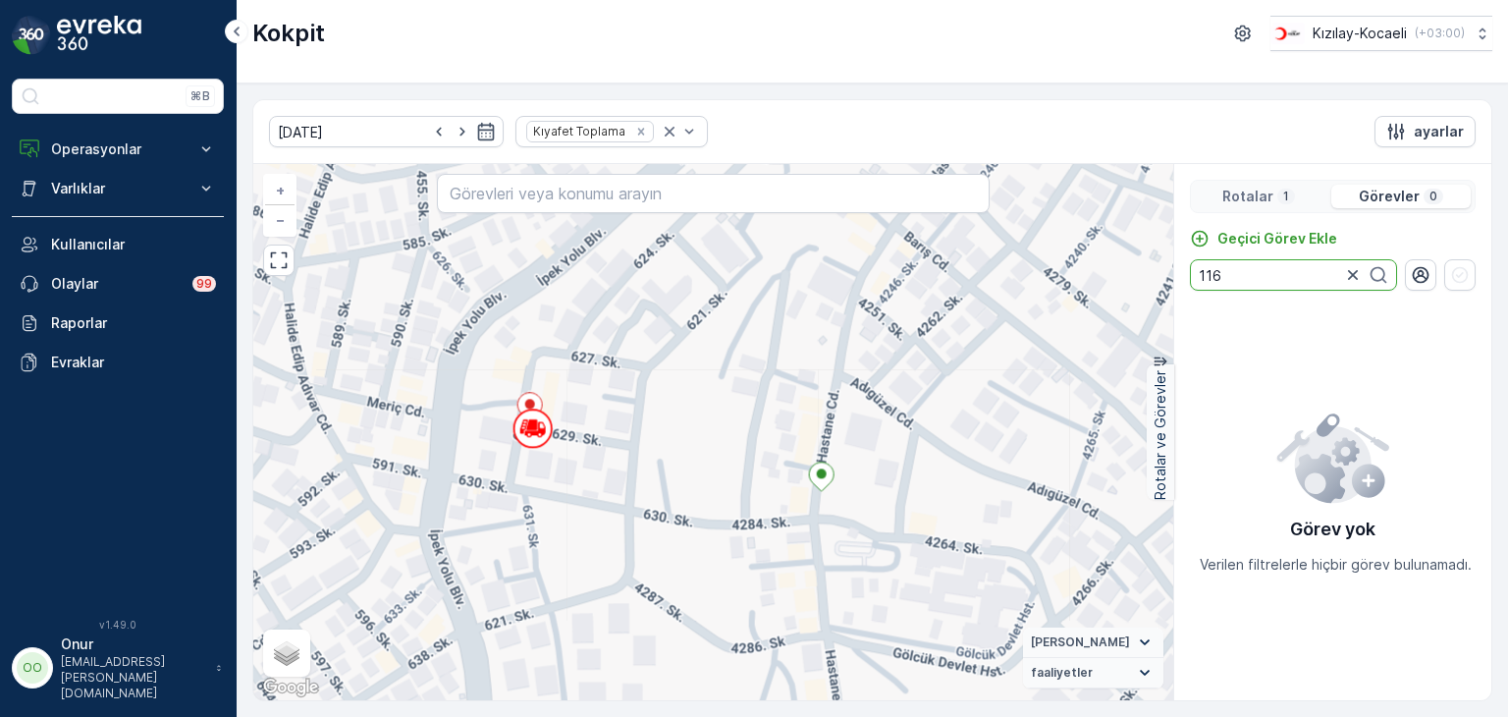
drag, startPoint x: 1253, startPoint y: 284, endPoint x: 1083, endPoint y: 270, distance: 170.4
click at [1083, 270] on div "+ − Uydu Yol haritası Arazi Karışık Leaflet Klavye kısayolları Harita Verileri …" at bounding box center [872, 432] width 1238 height 536
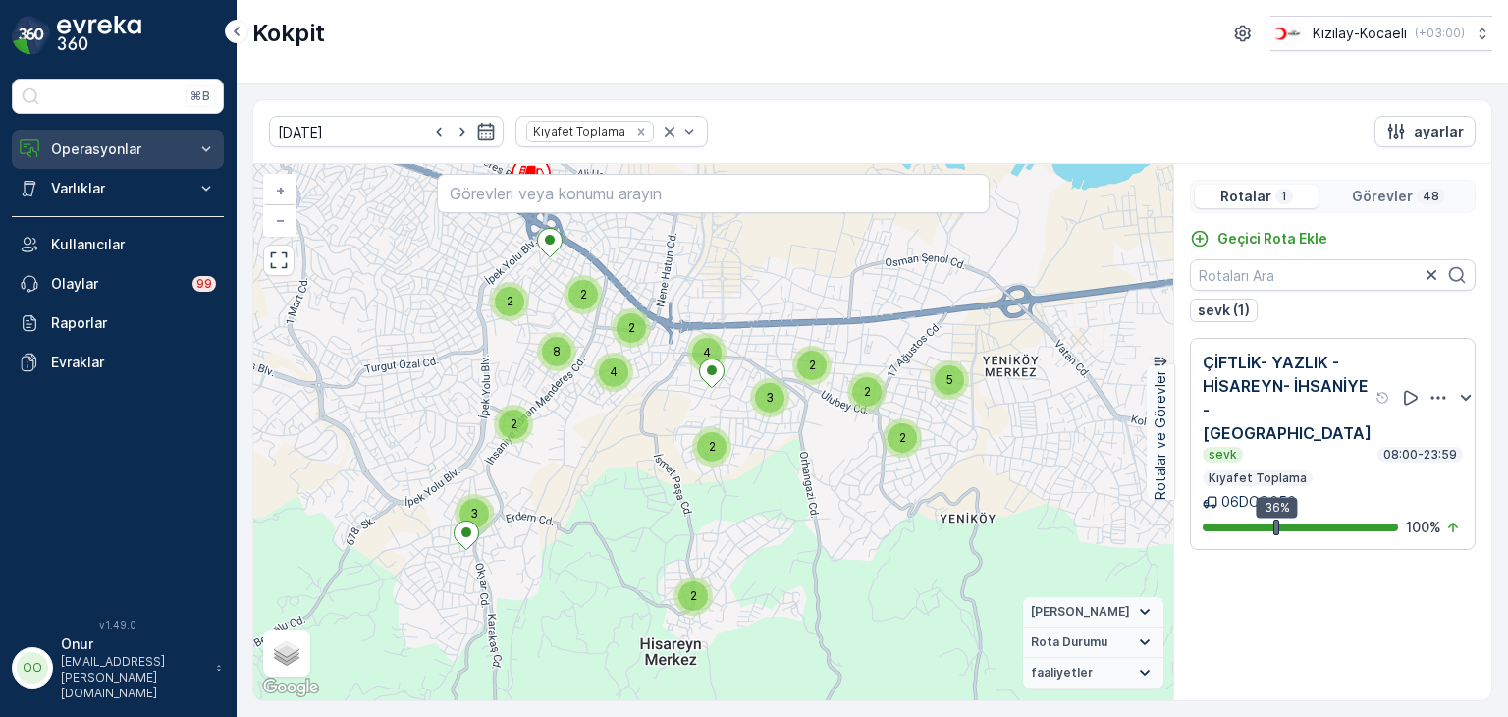
click at [118, 150] on p "Operasyonlar" at bounding box center [118, 149] width 134 height 20
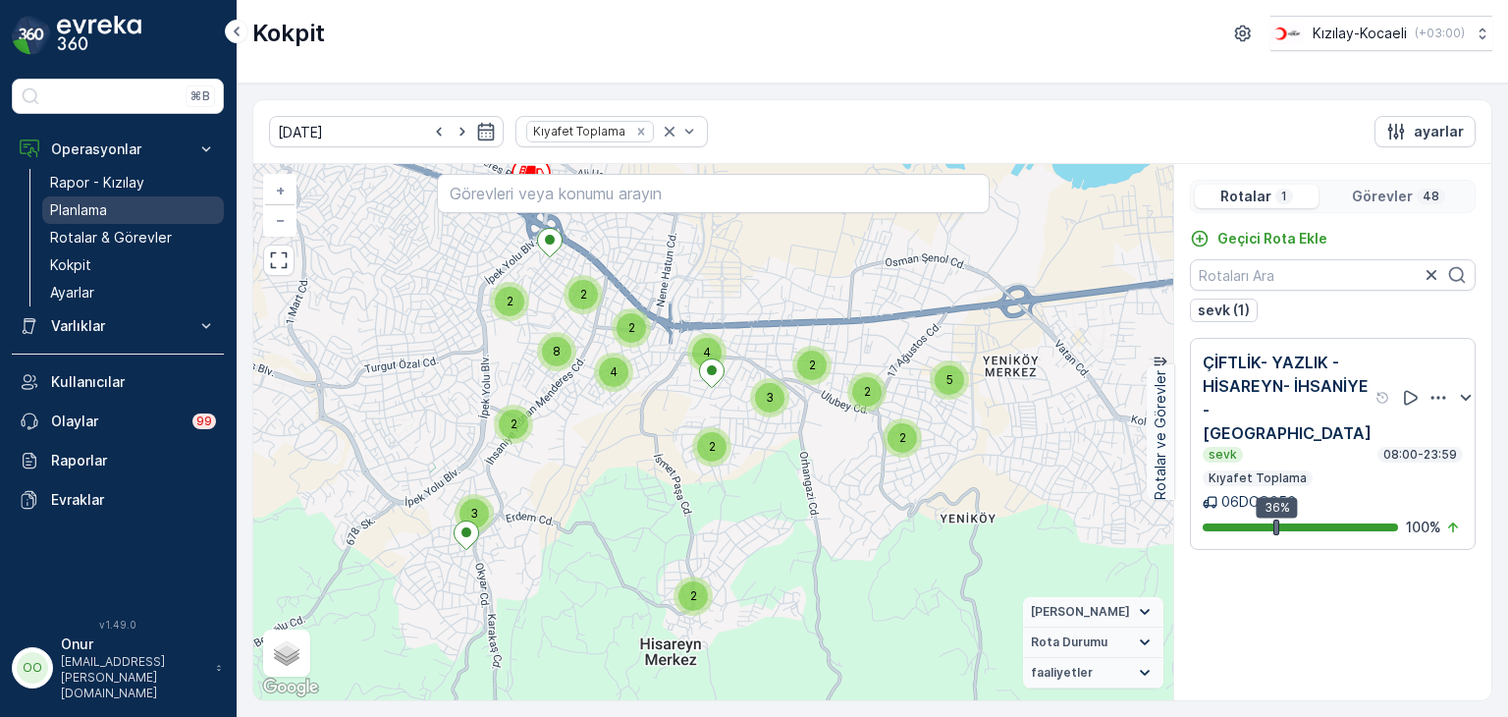
click at [113, 219] on link "Planlama" at bounding box center [133, 209] width 182 height 27
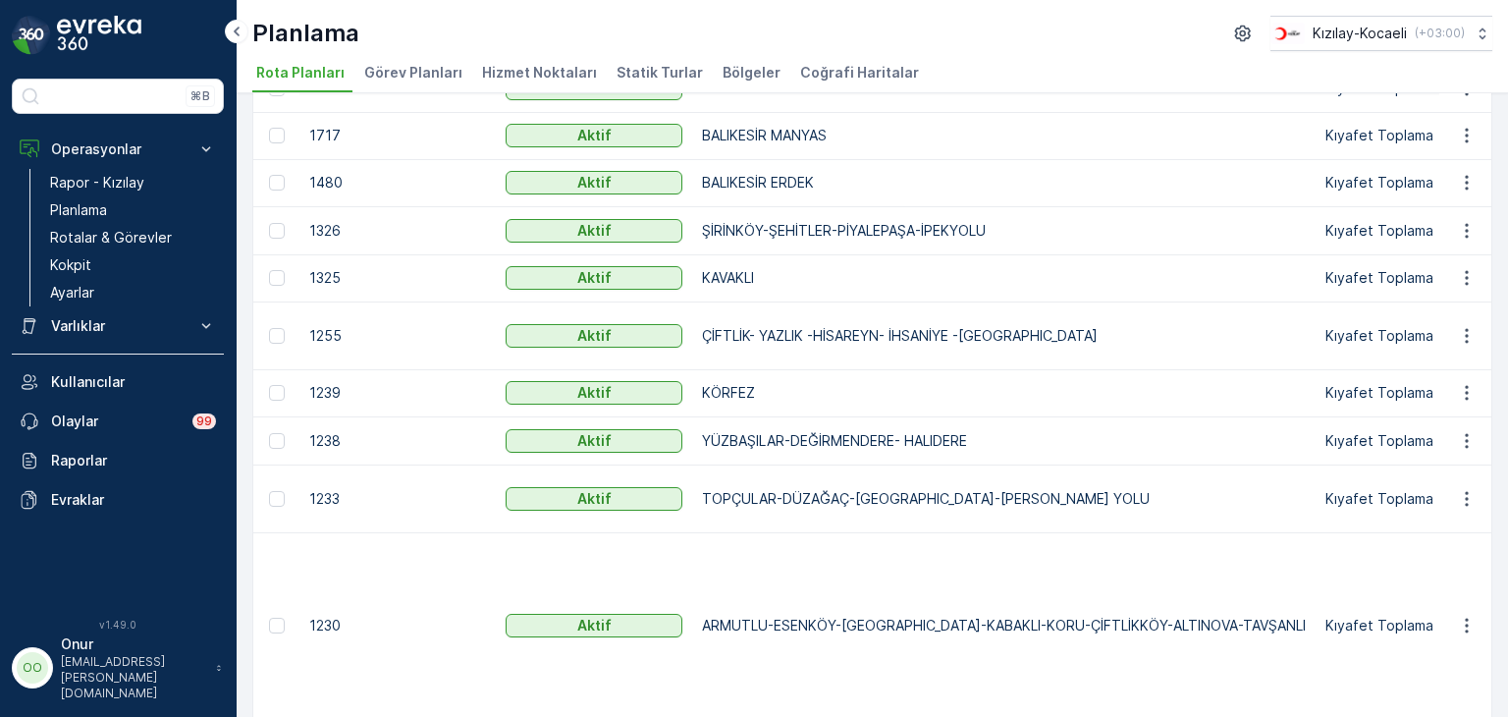
scroll to position [589, 0]
click at [1465, 504] on icon "button" at bounding box center [1466, 496] width 3 height 15
click at [1424, 536] on span "Rota Planını Düzenle" at bounding box center [1431, 544] width 135 height 20
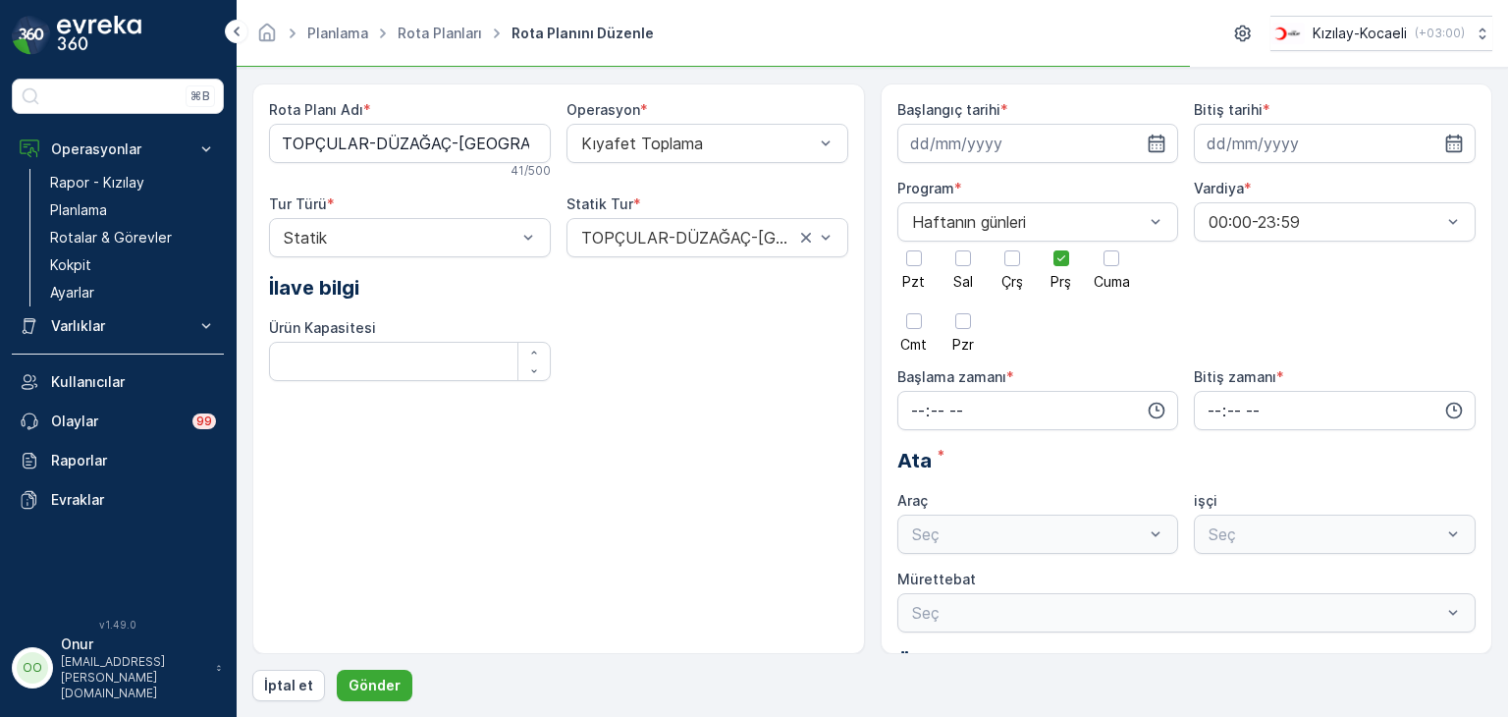
type input "27.07.2023"
type input "31.12.2025"
type input "08:00"
type input "23:59"
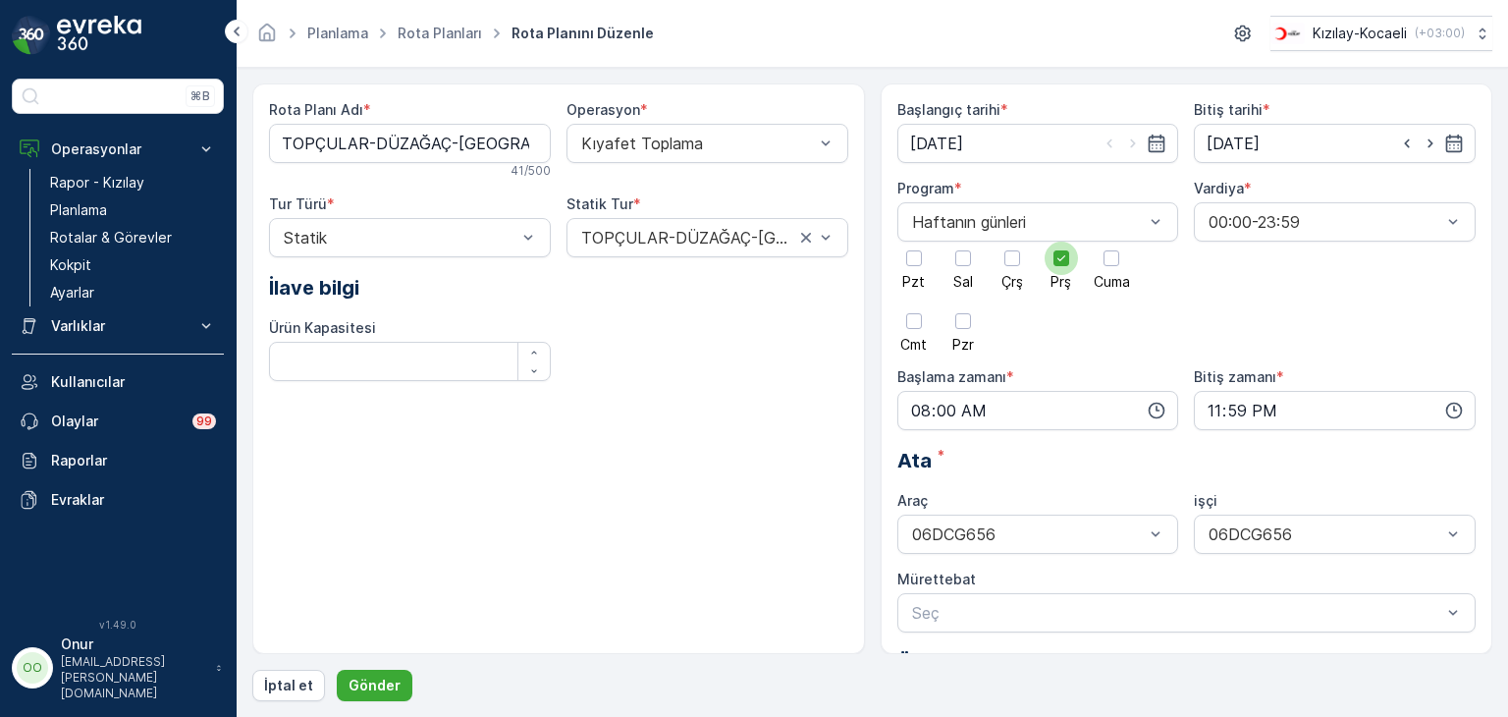
click at [1054, 258] on div at bounding box center [1062, 258] width 16 height 16
click at [1062, 242] on input "Prş" at bounding box center [1062, 242] width 0 height 0
click at [965, 259] on div at bounding box center [963, 258] width 16 height 16
click at [963, 242] on input "Sal" at bounding box center [963, 242] width 0 height 0
click at [385, 682] on p "Gönder" at bounding box center [375, 686] width 52 height 20
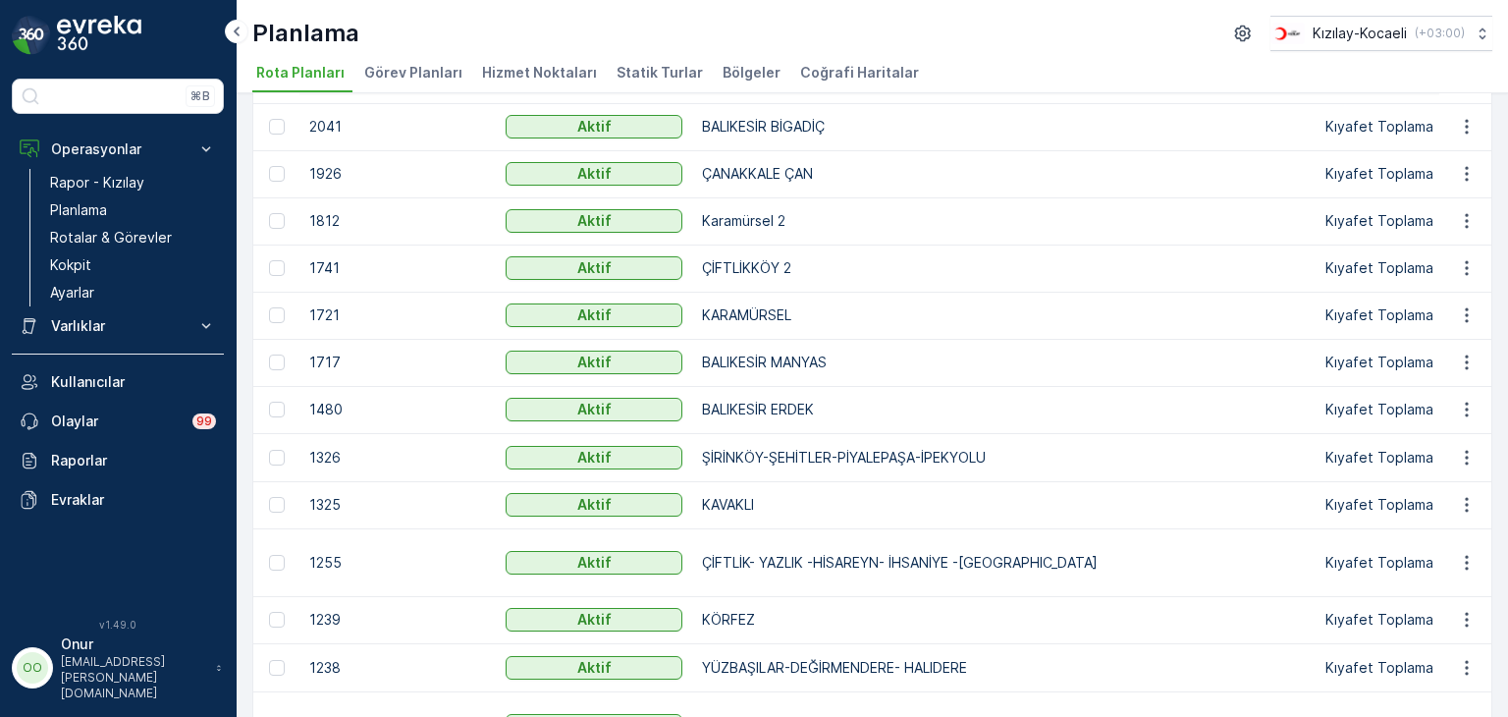
scroll to position [393, 0]
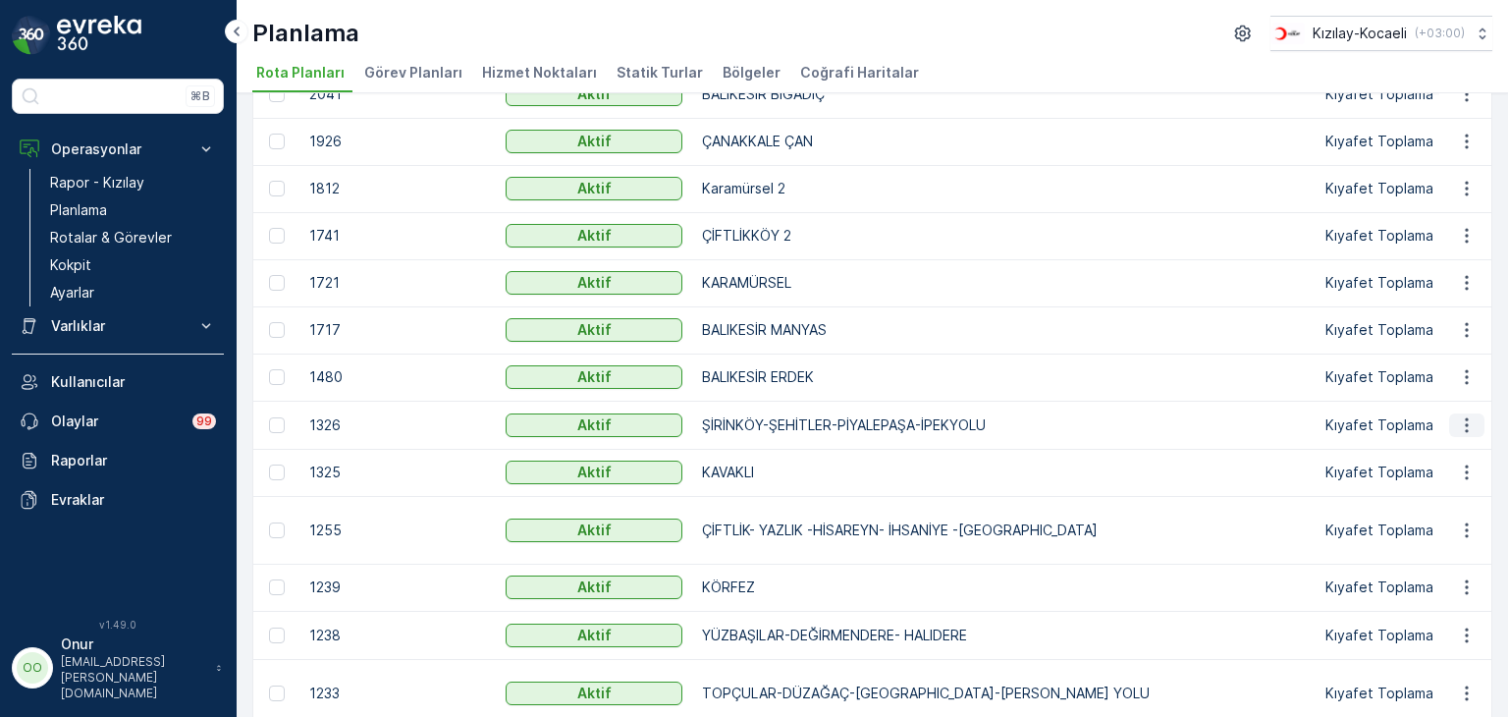
click at [1461, 420] on icon "button" at bounding box center [1467, 425] width 20 height 20
click at [1438, 451] on span "Rota Planını Düzenle" at bounding box center [1431, 454] width 135 height 20
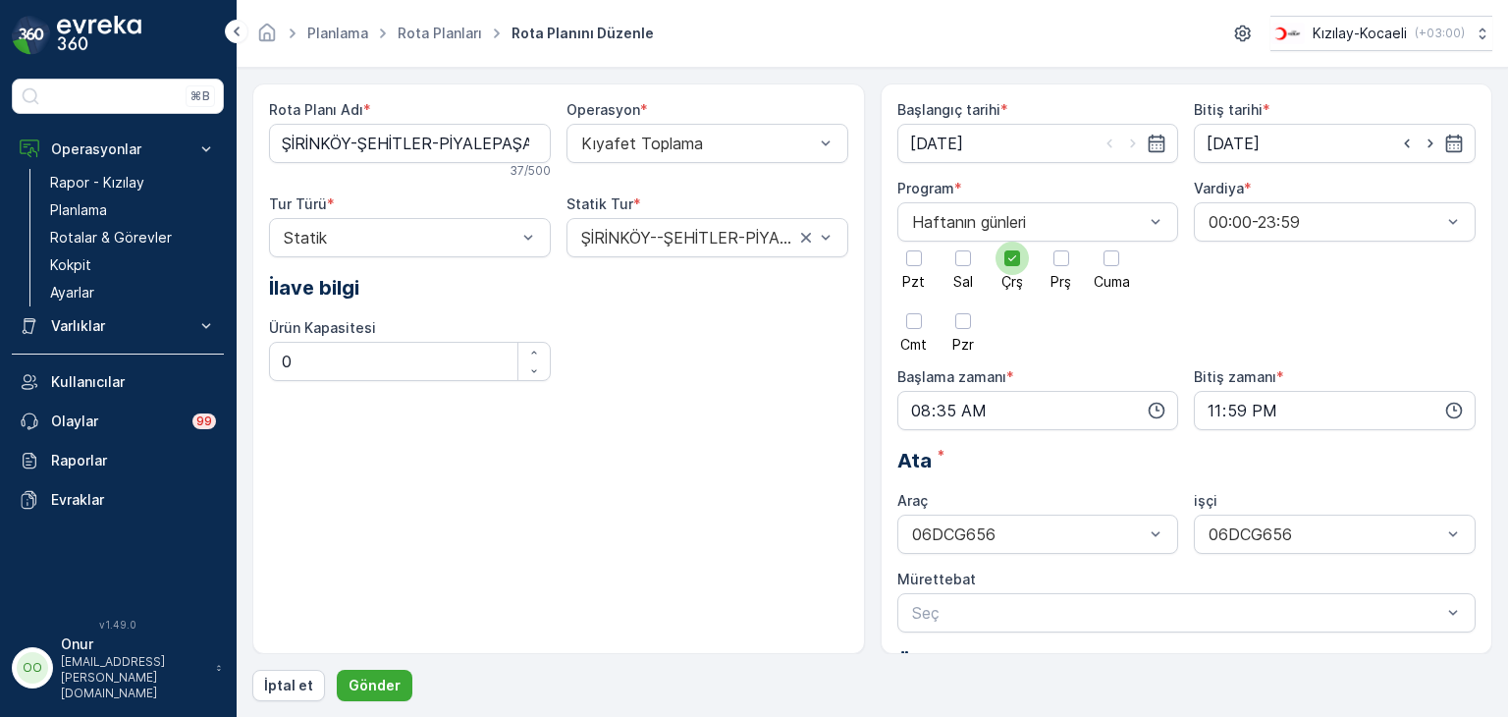
click at [1014, 264] on div at bounding box center [1013, 258] width 16 height 16
click at [1012, 242] on input "Çrş" at bounding box center [1012, 242] width 0 height 0
click at [974, 265] on div at bounding box center [963, 258] width 33 height 33
click at [963, 242] on input "Sal" at bounding box center [963, 242] width 0 height 0
click at [1157, 410] on icon "button" at bounding box center [1157, 411] width 20 height 20
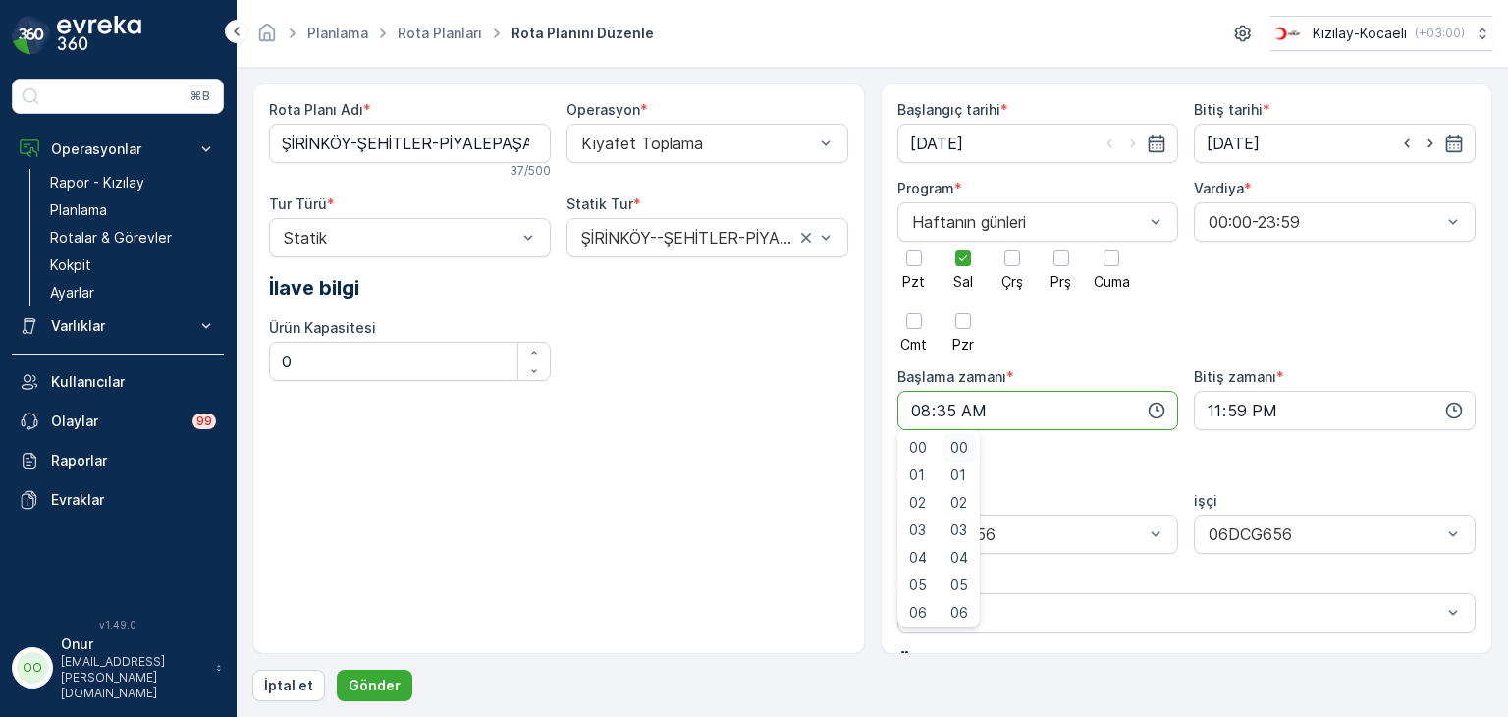
click at [966, 444] on span "00" at bounding box center [960, 448] width 18 height 20
type input "08:00"
click at [369, 681] on p "Gönder" at bounding box center [375, 686] width 52 height 20
